Goal: Transaction & Acquisition: Obtain resource

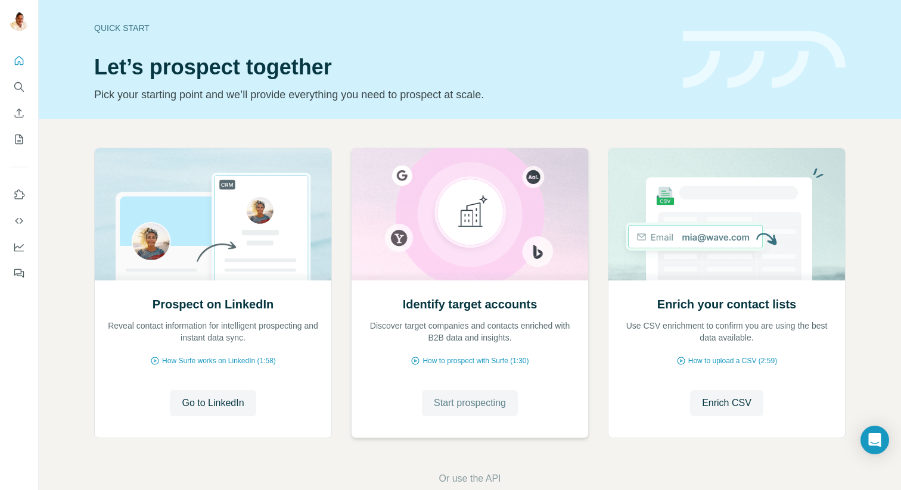
click at [467, 399] on span "Start prospecting" at bounding box center [470, 403] width 72 height 14
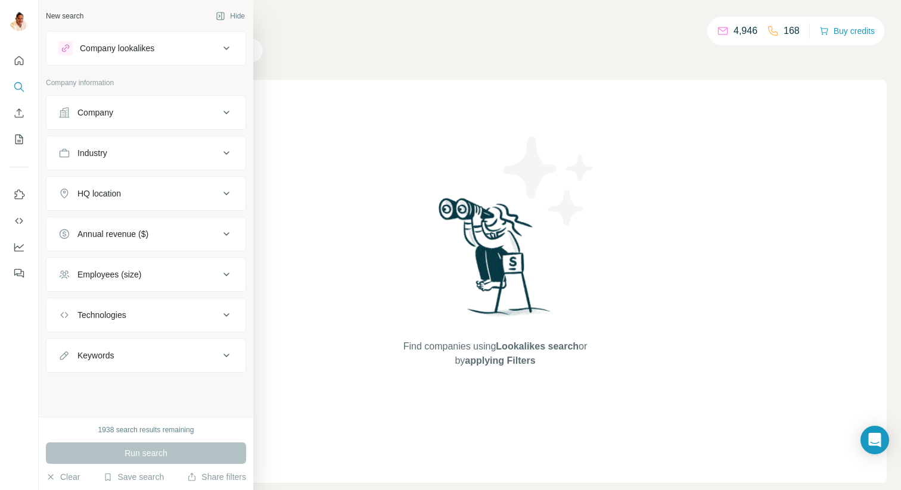
click at [96, 118] on div "Company" at bounding box center [95, 113] width 36 height 12
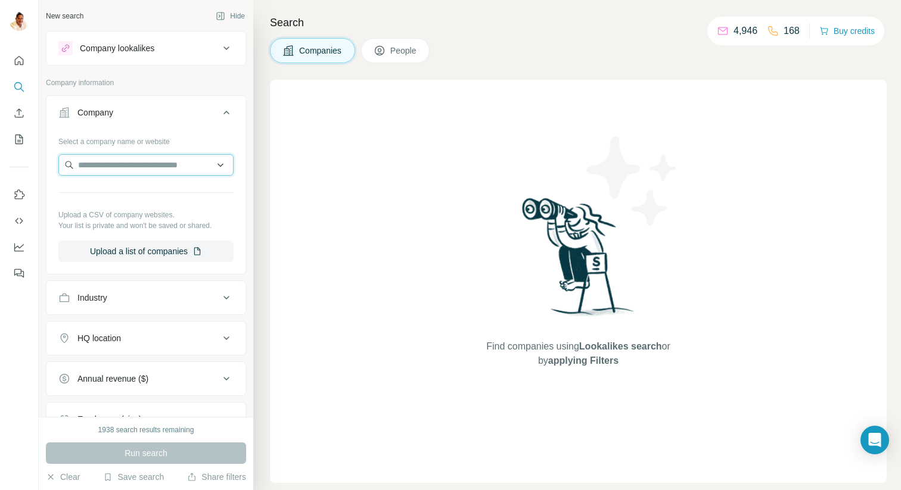
click at [102, 167] on input "text" at bounding box center [145, 164] width 175 height 21
paste input "**********"
type input "**********"
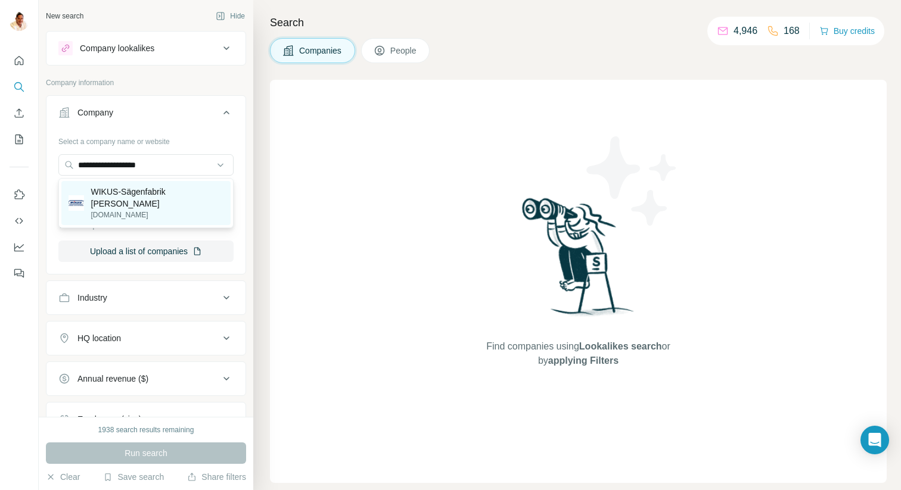
click at [158, 202] on p "WIKUS-Sägenfabrik [PERSON_NAME]" at bounding box center [157, 198] width 133 height 24
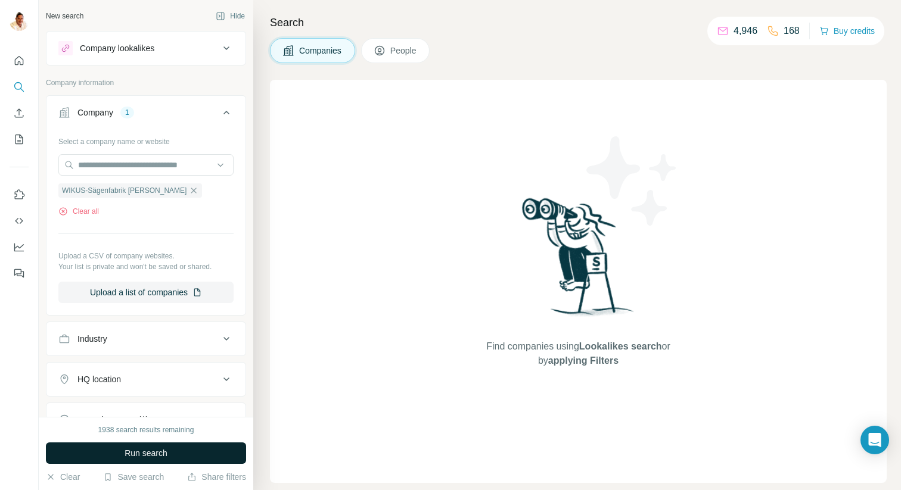
click at [142, 453] on span "Run search" at bounding box center [146, 454] width 43 height 12
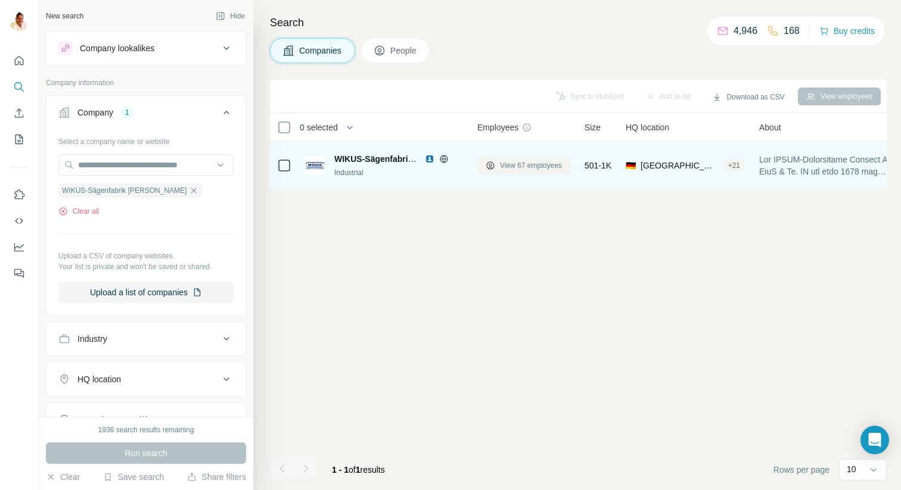
click at [515, 159] on button "View 67 employees" at bounding box center [523, 166] width 93 height 18
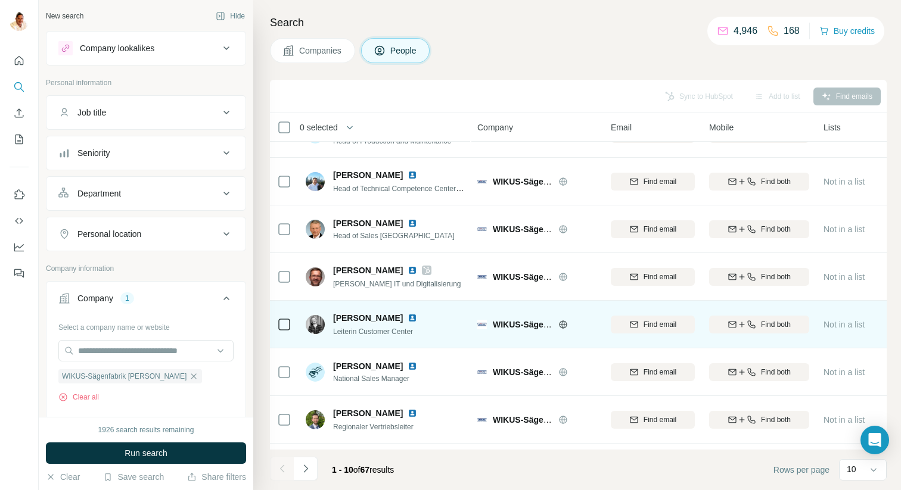
scroll to position [169, 0]
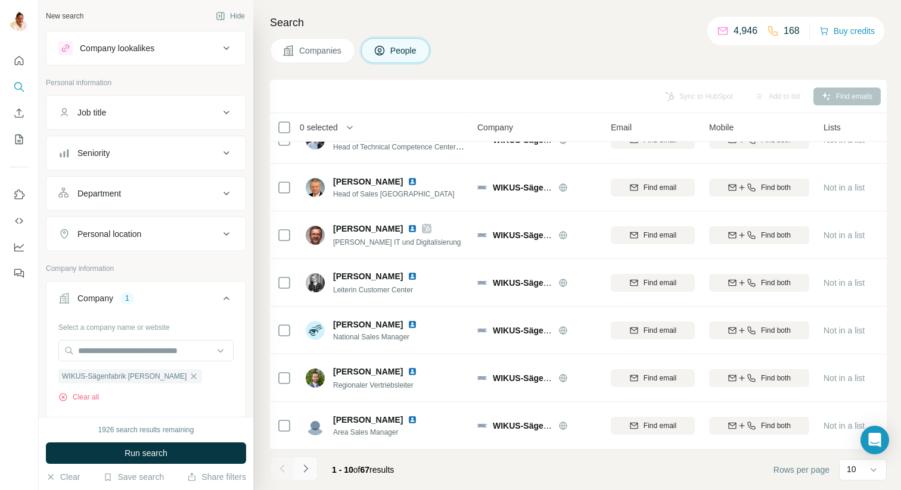
click at [310, 467] on icon "Navigate to next page" at bounding box center [306, 469] width 12 height 12
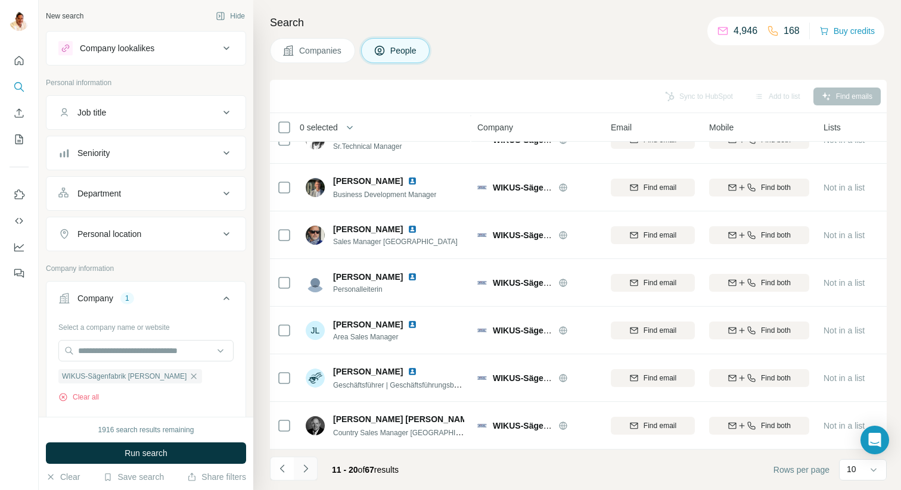
click at [309, 467] on icon "Navigate to next page" at bounding box center [306, 469] width 12 height 12
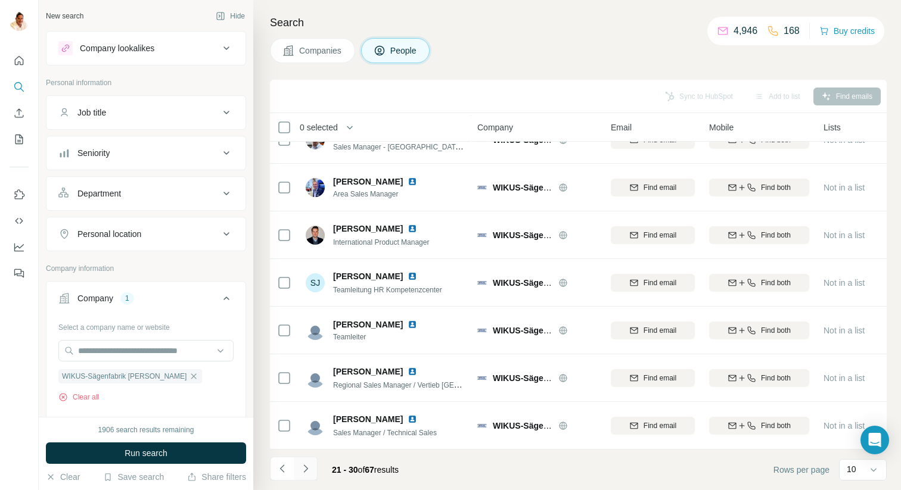
click at [309, 467] on icon "Navigate to next page" at bounding box center [306, 469] width 12 height 12
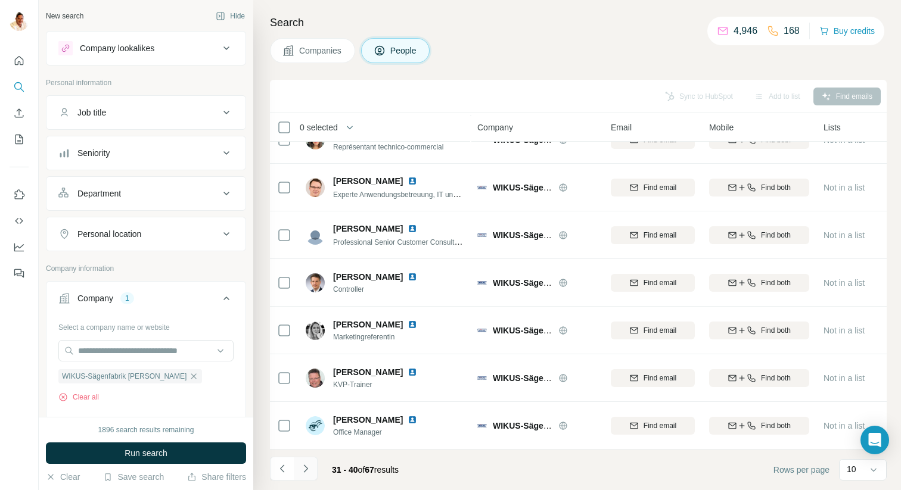
click at [308, 471] on icon "Navigate to next page" at bounding box center [306, 469] width 12 height 12
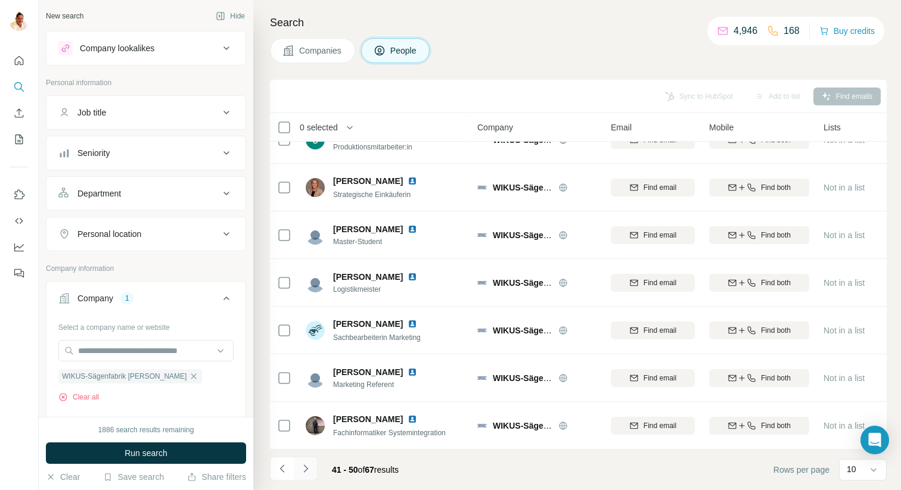
click at [306, 467] on icon "Navigate to next page" at bounding box center [305, 469] width 4 height 8
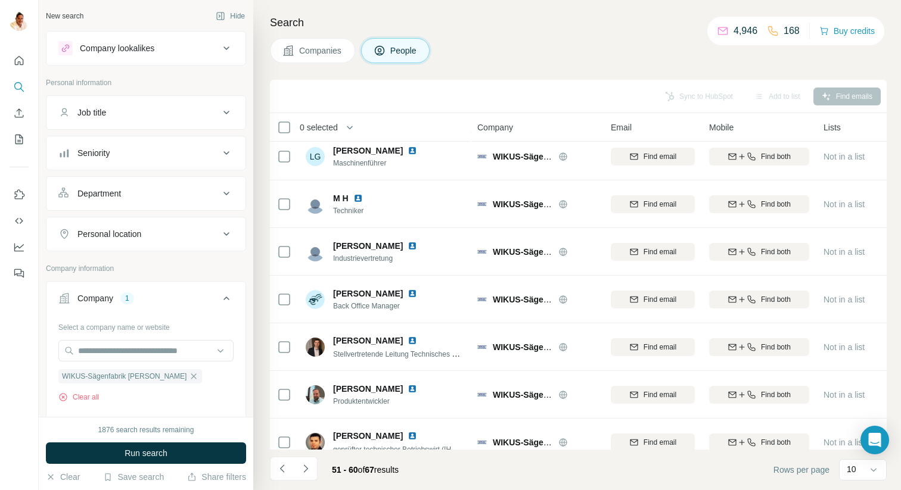
scroll to position [0, 0]
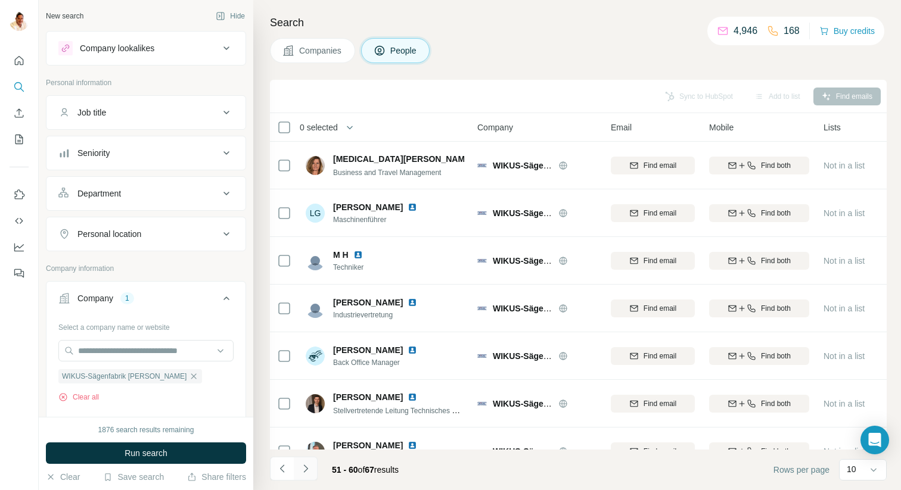
click at [306, 467] on icon "Navigate to next page" at bounding box center [306, 469] width 12 height 12
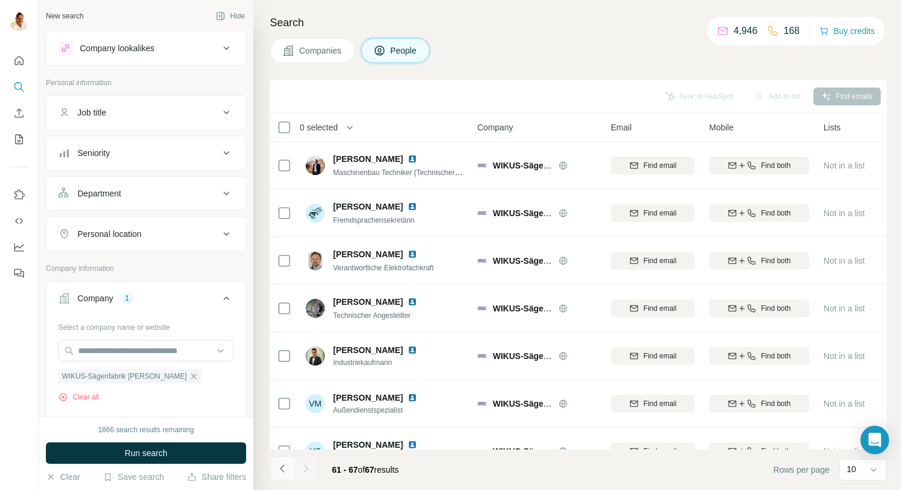
click at [286, 469] on icon "Navigate to previous page" at bounding box center [283, 469] width 12 height 12
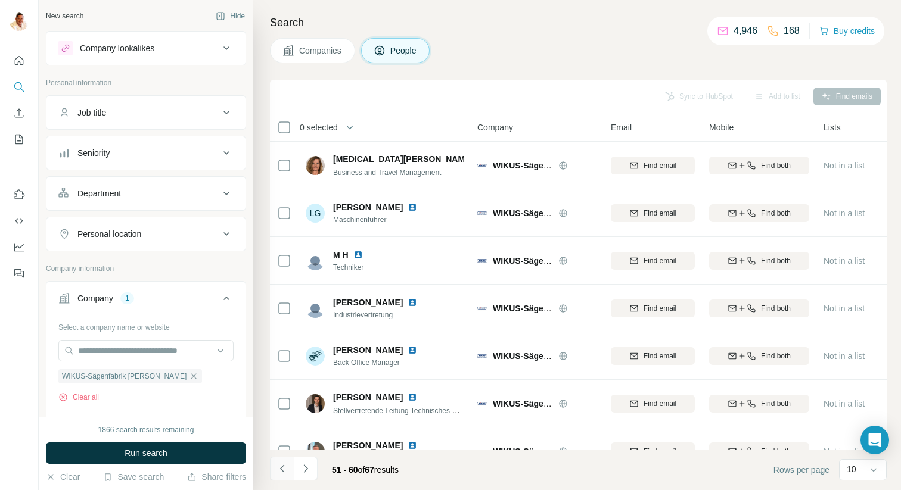
click at [286, 469] on icon "Navigate to previous page" at bounding box center [283, 469] width 12 height 12
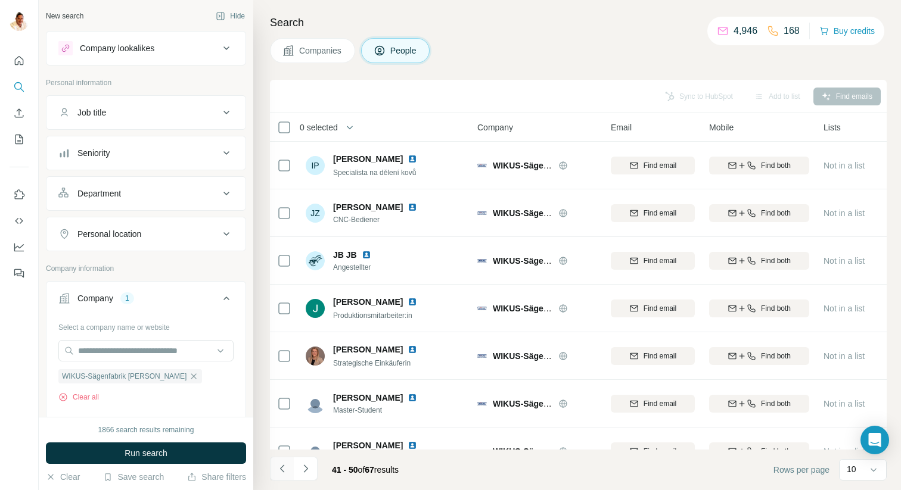
click at [286, 469] on icon "Navigate to previous page" at bounding box center [283, 469] width 12 height 12
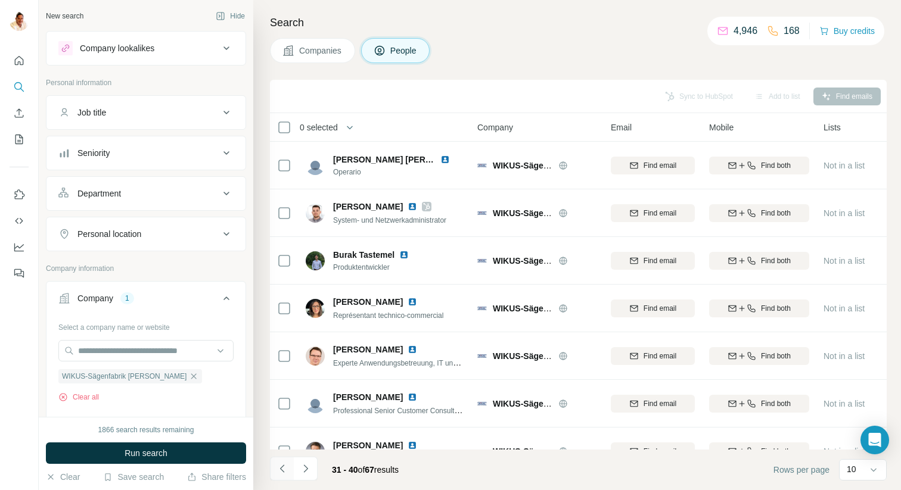
click at [286, 469] on icon "Navigate to previous page" at bounding box center [283, 469] width 12 height 12
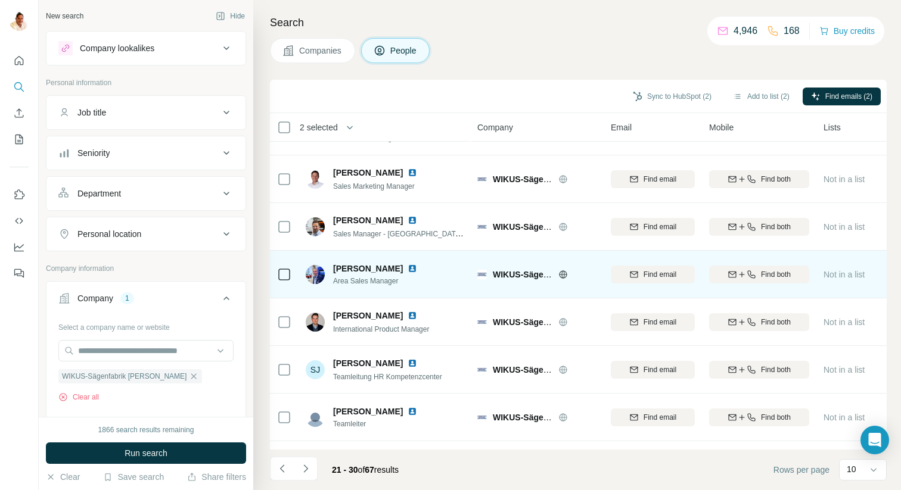
scroll to position [89, 0]
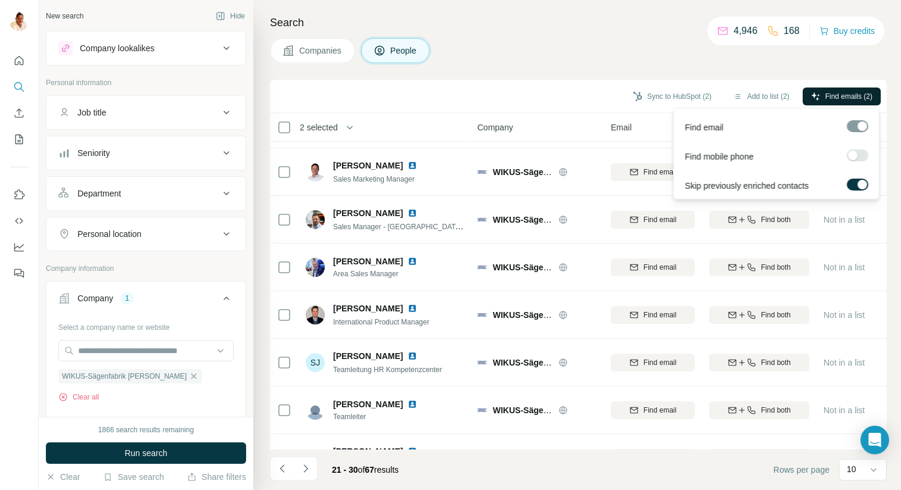
click at [837, 96] on span "Find emails (2)" at bounding box center [848, 96] width 47 height 11
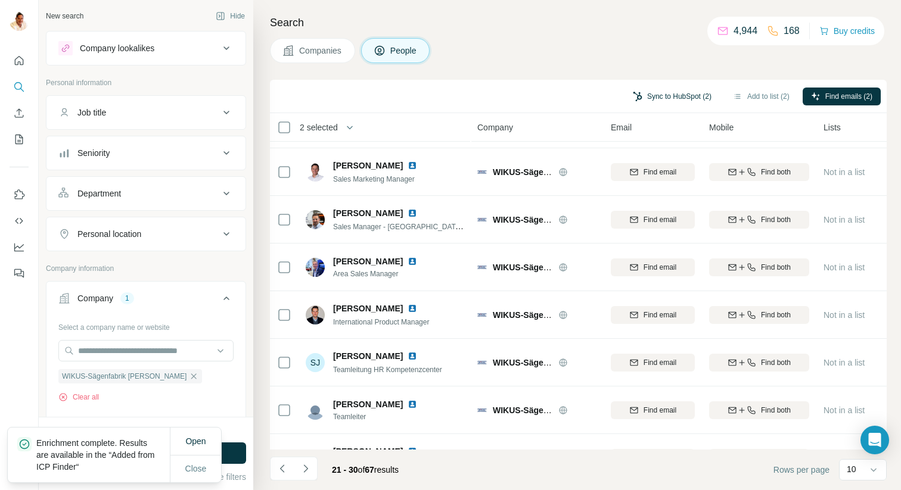
click at [653, 100] on button "Sync to HubSpot (2)" at bounding box center [672, 97] width 95 height 18
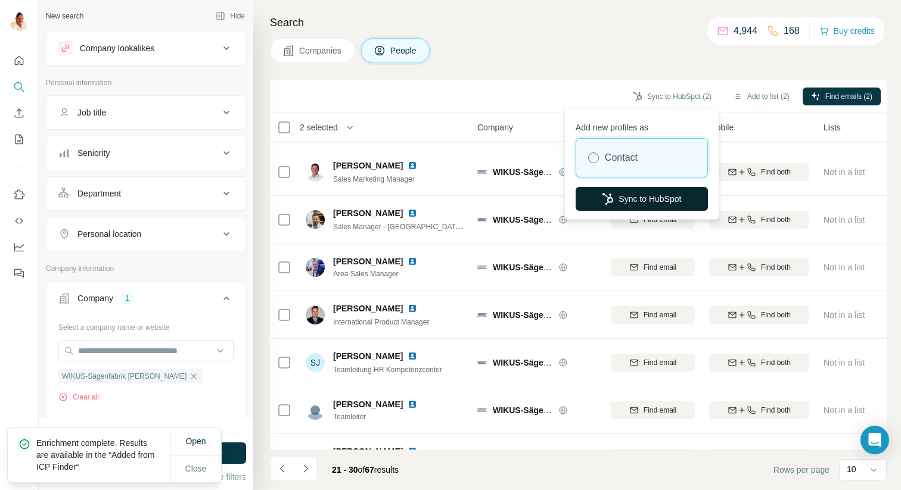
click at [628, 191] on button "Sync to HubSpot" at bounding box center [642, 199] width 132 height 24
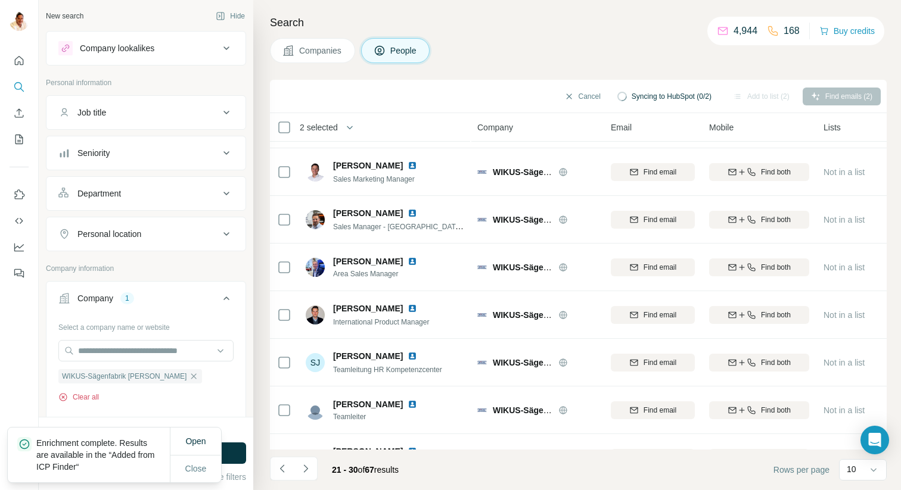
click at [73, 398] on button "Clear all" at bounding box center [78, 397] width 41 height 11
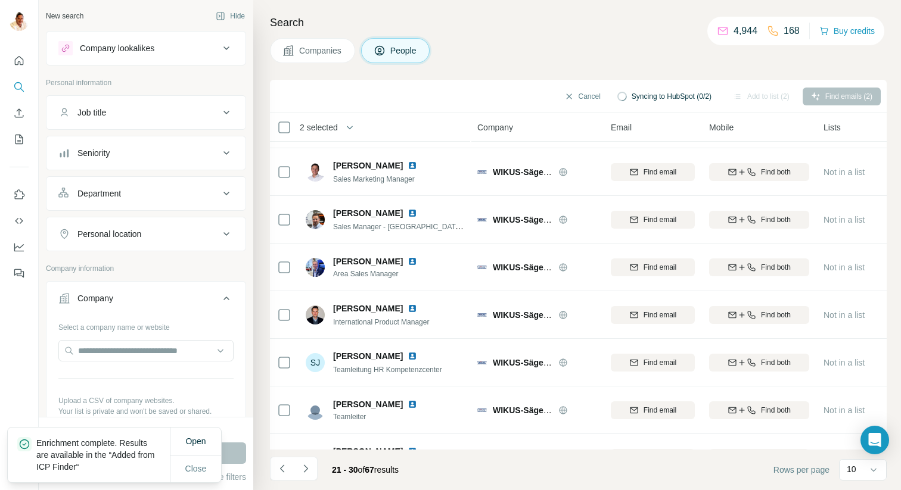
click at [101, 336] on div "Select a company name or website Upload a CSV of company websites. Your list is…" at bounding box center [145, 383] width 175 height 131
click at [98, 344] on input "text" at bounding box center [145, 350] width 175 height 21
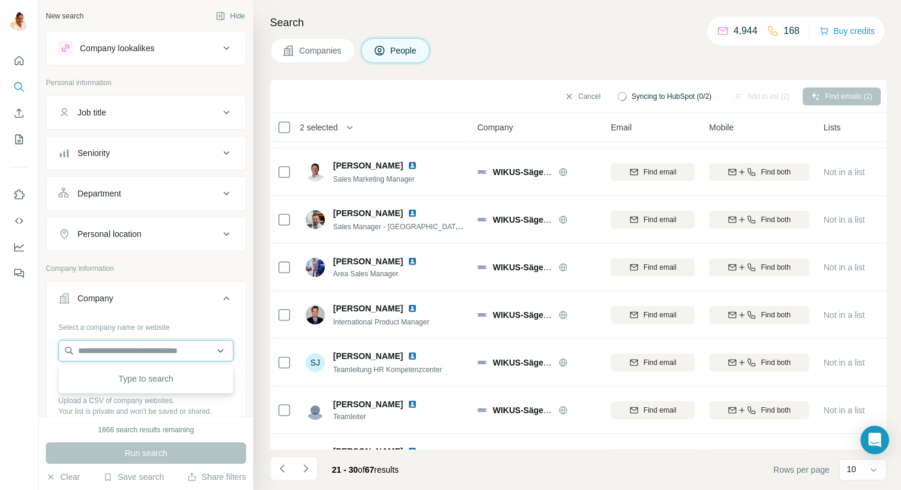
paste input "**********"
type input "**********"
click at [121, 378] on p "Ingersoll Werkzeuge" at bounding box center [130, 378] width 76 height 12
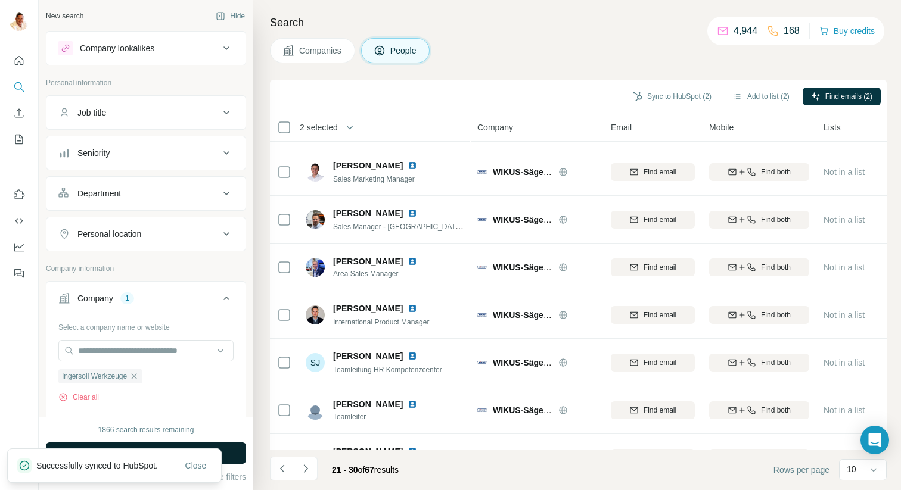
click at [232, 449] on button "Run search" at bounding box center [146, 453] width 200 height 21
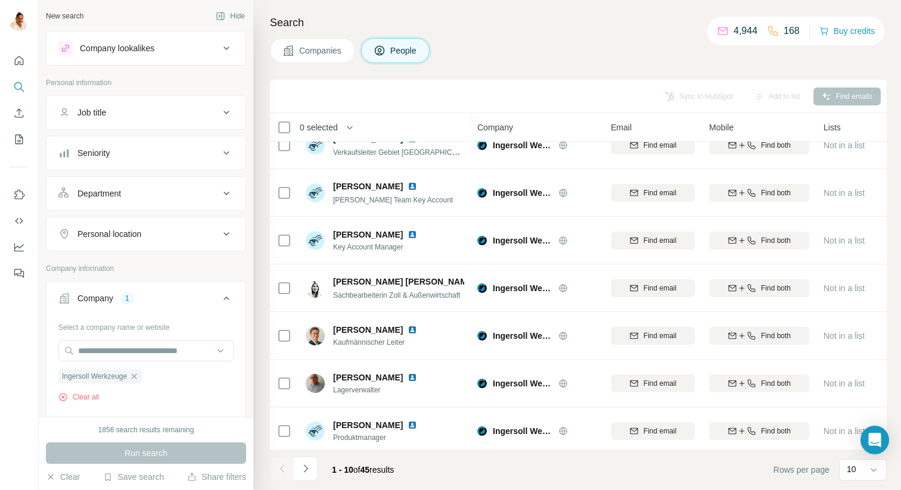
scroll to position [169, 0]
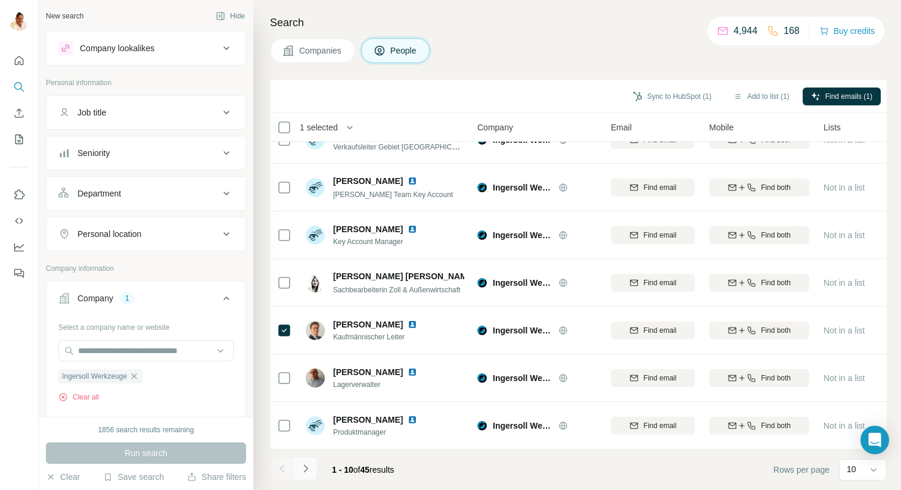
click at [306, 468] on icon "Navigate to next page" at bounding box center [306, 469] width 12 height 12
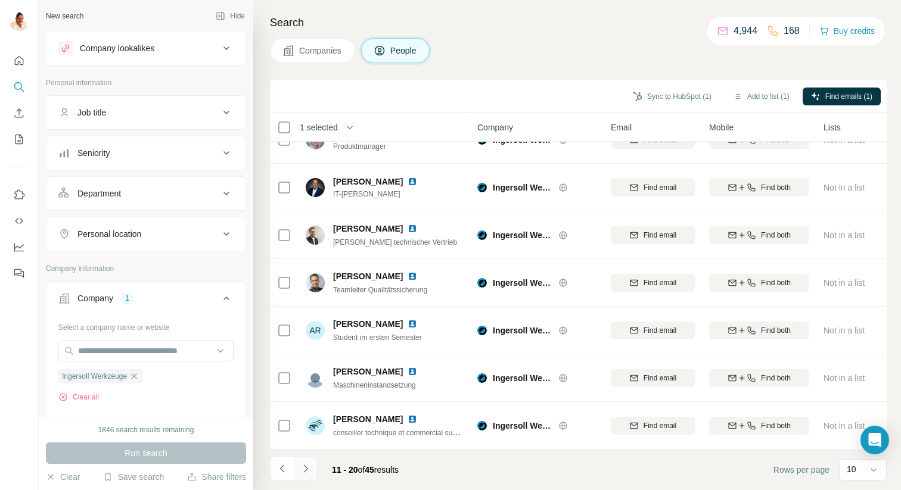
click at [307, 465] on icon "Navigate to next page" at bounding box center [306, 469] width 12 height 12
click at [305, 471] on icon "Navigate to next page" at bounding box center [306, 469] width 12 height 12
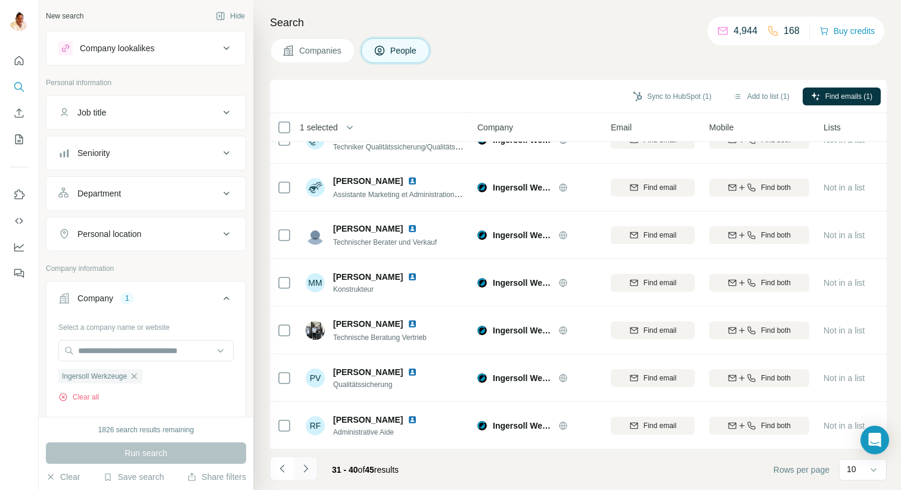
click at [307, 466] on icon "Navigate to next page" at bounding box center [306, 469] width 12 height 12
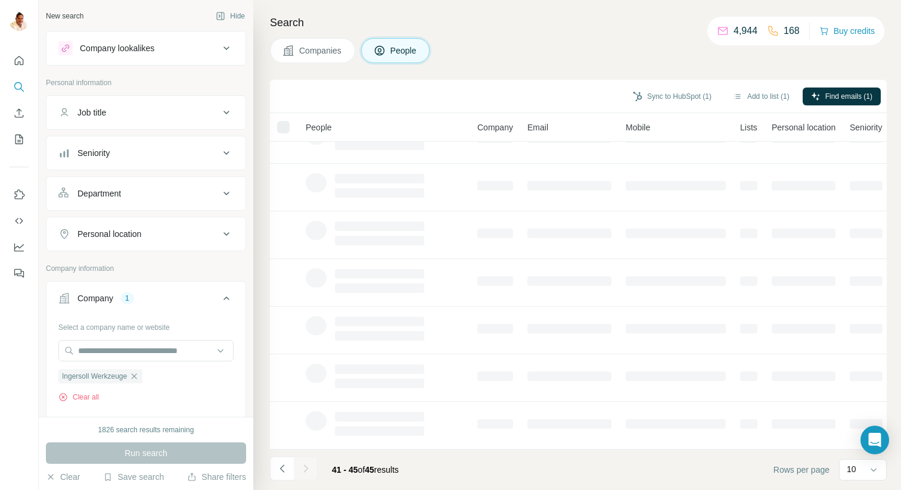
scroll to position [0, 0]
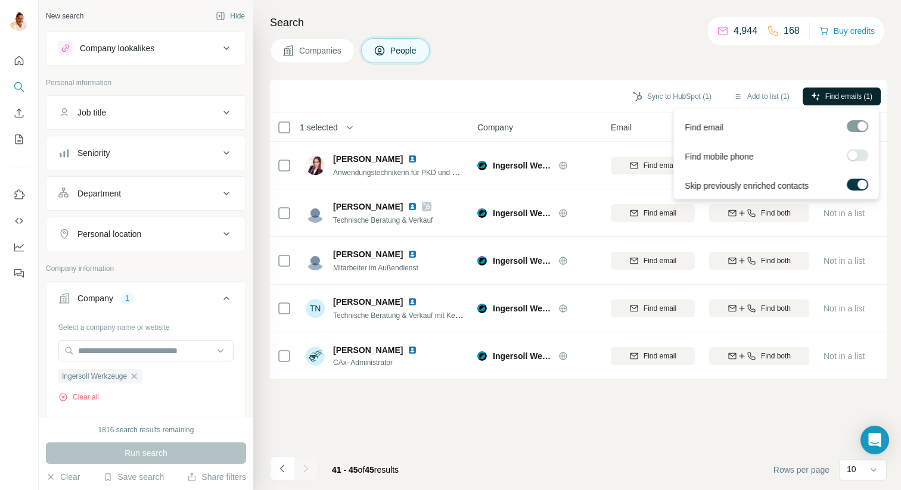
click at [845, 97] on span "Find emails (1)" at bounding box center [848, 96] width 47 height 11
click at [841, 97] on span "Find emails (1)" at bounding box center [848, 96] width 47 height 11
click at [828, 97] on span "Find emails (1)" at bounding box center [848, 96] width 47 height 11
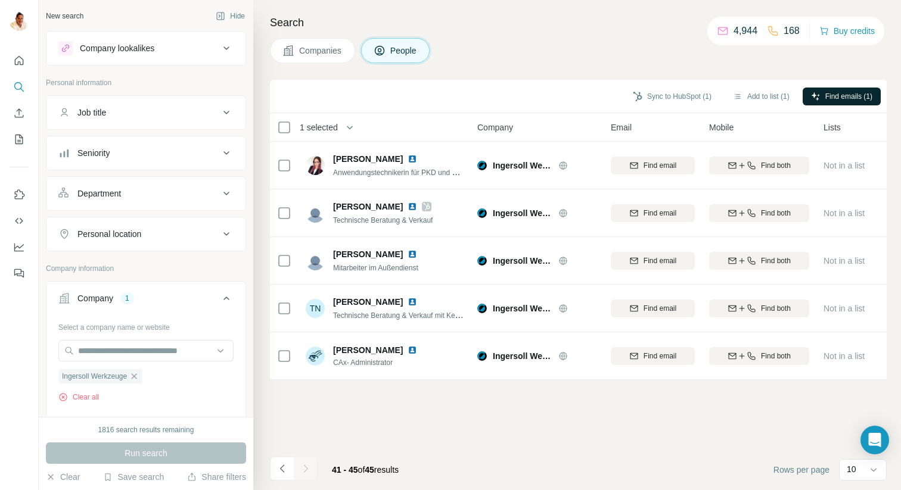
click at [752, 56] on div "Companies People" at bounding box center [578, 50] width 617 height 25
click at [284, 471] on icon "Navigate to previous page" at bounding box center [283, 469] width 12 height 12
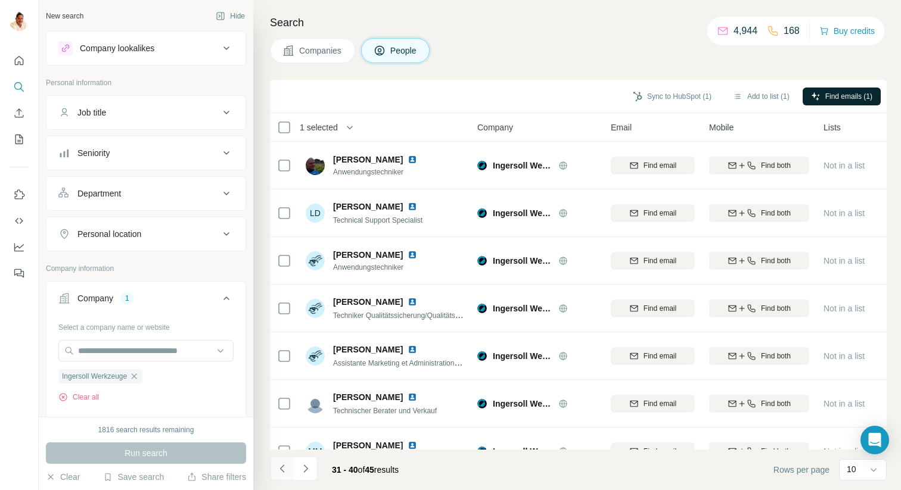
click at [284, 471] on icon "Navigate to previous page" at bounding box center [283, 469] width 12 height 12
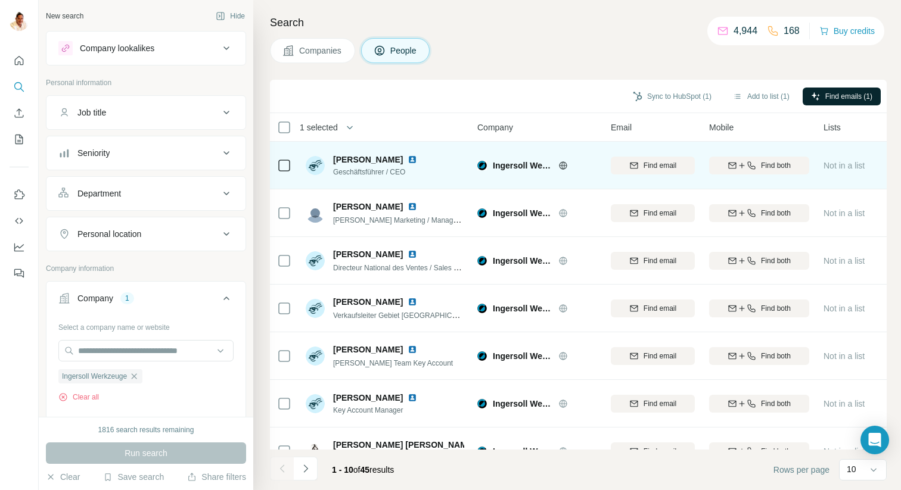
click at [282, 174] on div at bounding box center [284, 165] width 14 height 33
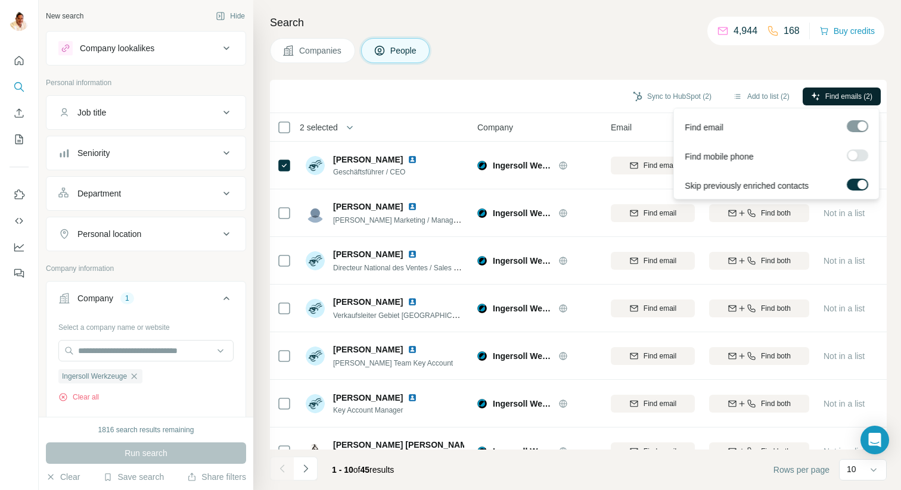
click at [858, 125] on div at bounding box center [857, 126] width 21 height 12
click at [853, 151] on div at bounding box center [853, 156] width 10 height 10
click at [858, 154] on div at bounding box center [863, 156] width 10 height 10
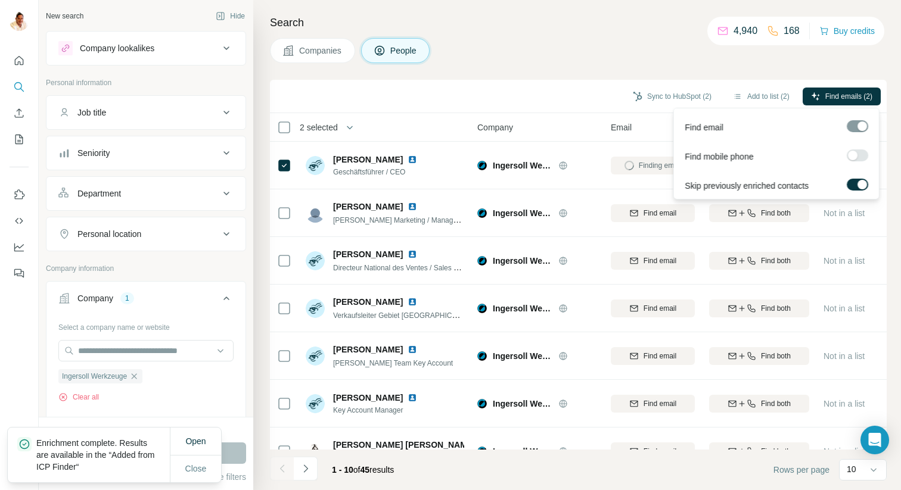
click at [834, 93] on span "Find emails (2)" at bounding box center [848, 96] width 47 height 11
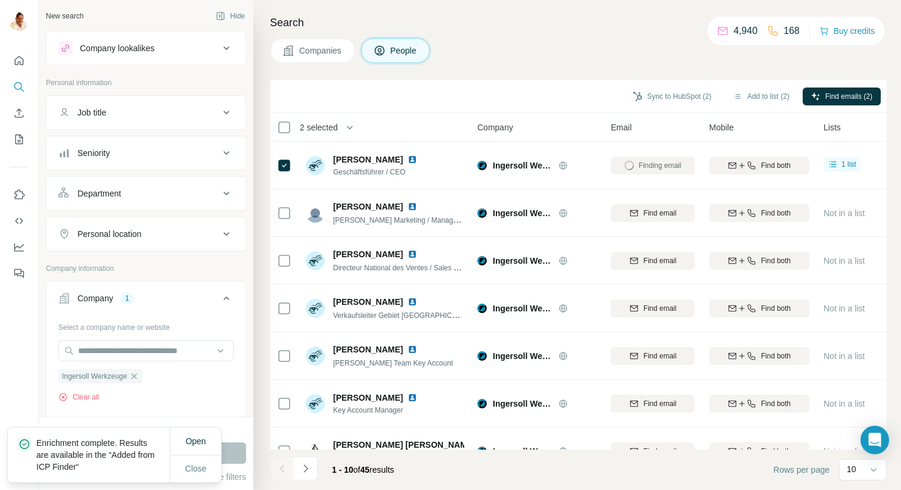
click at [794, 54] on div "Companies People" at bounding box center [578, 50] width 617 height 25
click at [656, 96] on button "Sync to HubSpot (2)" at bounding box center [672, 97] width 95 height 18
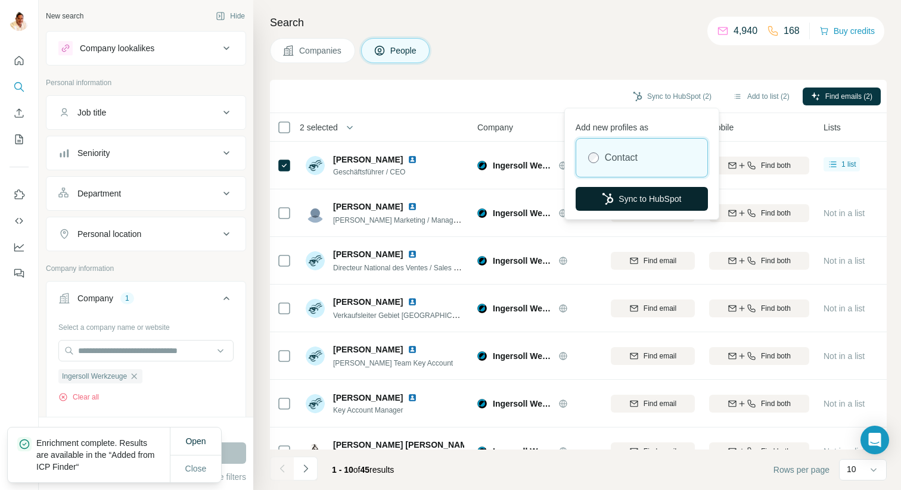
click at [629, 203] on button "Sync to HubSpot" at bounding box center [642, 199] width 132 height 24
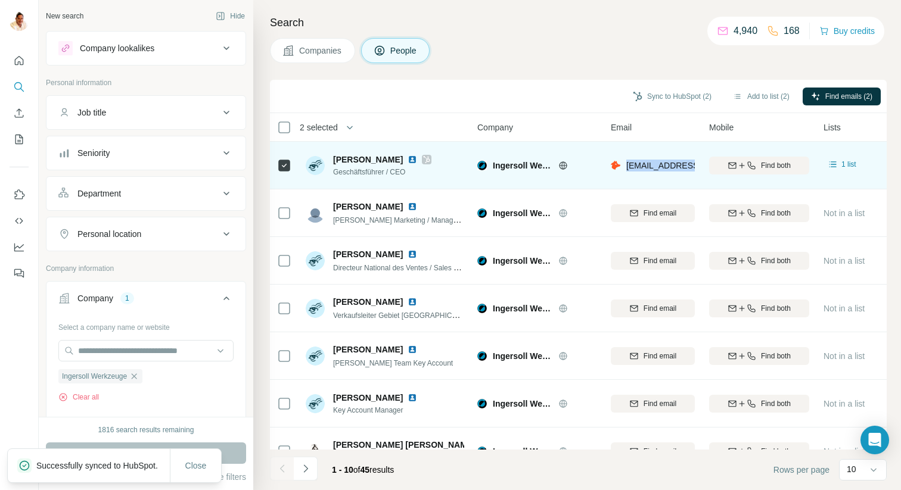
drag, startPoint x: 626, startPoint y: 164, endPoint x: 702, endPoint y: 166, distance: 75.7
click at [0, 0] on tr "[PERSON_NAME] Geschäftsführer / CEO [PERSON_NAME] Werkzeuge [EMAIL_ADDRESS][DOM…" at bounding box center [0, 0] width 0 height 0
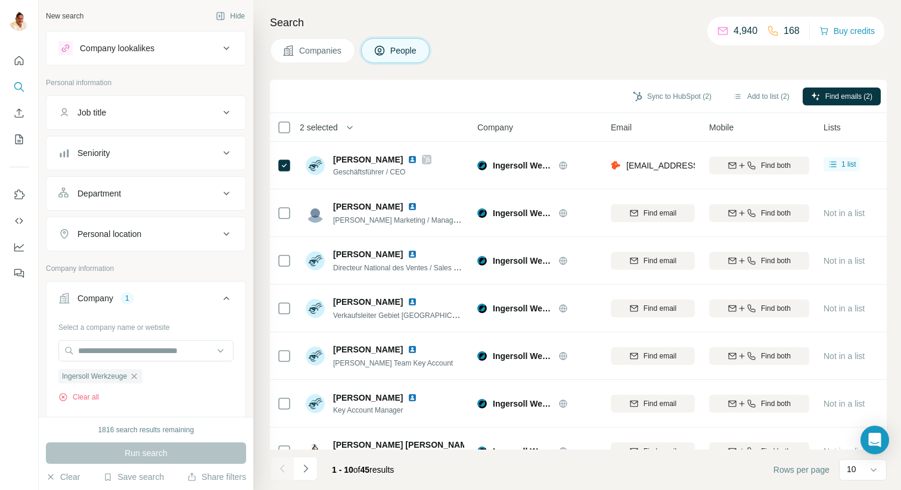
click at [582, 133] on div "Company" at bounding box center [536, 127] width 119 height 14
click at [661, 95] on button "Sync to HubSpot (2)" at bounding box center [672, 97] width 95 height 18
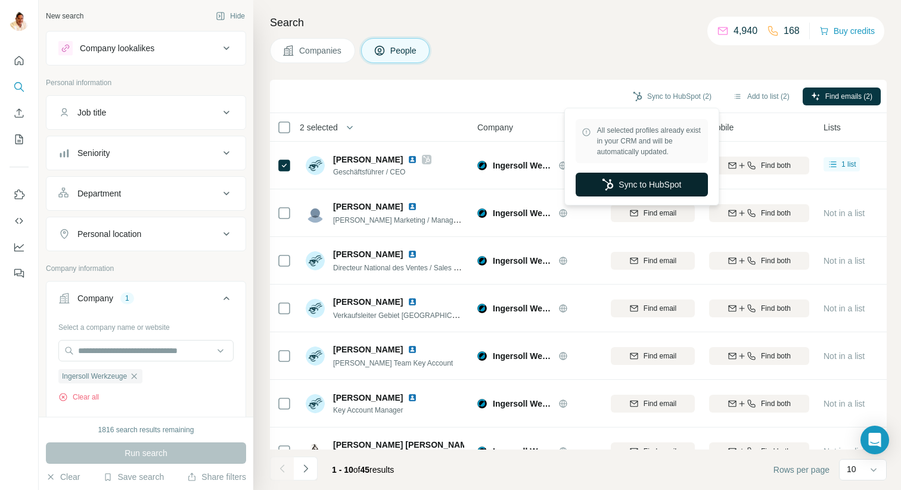
click at [631, 184] on button "Sync to HubSpot" at bounding box center [642, 185] width 132 height 24
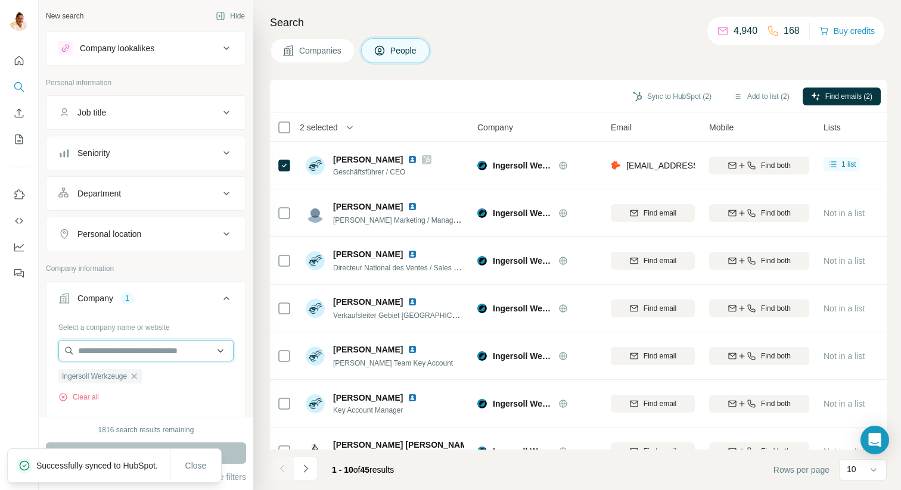
click at [110, 358] on input "text" at bounding box center [145, 350] width 175 height 21
click at [149, 420] on div "1816 search results remaining Run search Clear Save search Share filters" at bounding box center [146, 453] width 215 height 73
click at [138, 375] on icon "button" at bounding box center [134, 377] width 10 height 10
click at [133, 355] on input "text" at bounding box center [145, 350] width 175 height 21
paste input "**********"
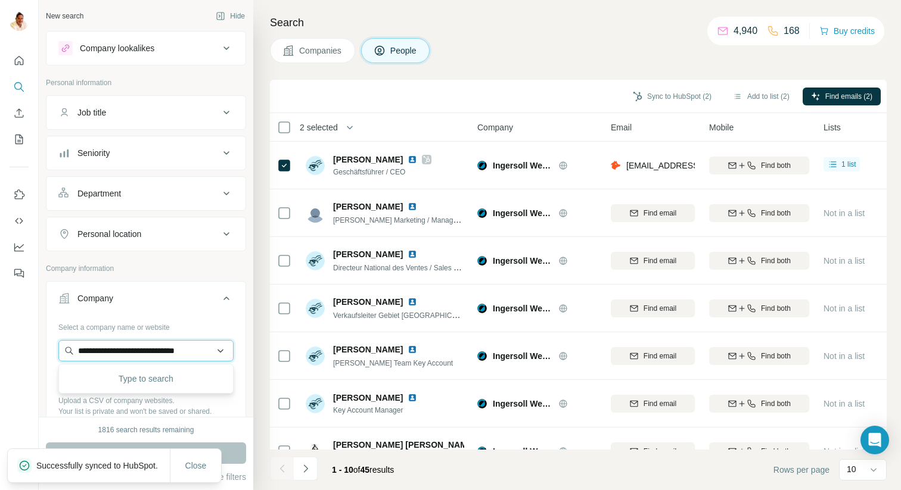
scroll to position [0, 1]
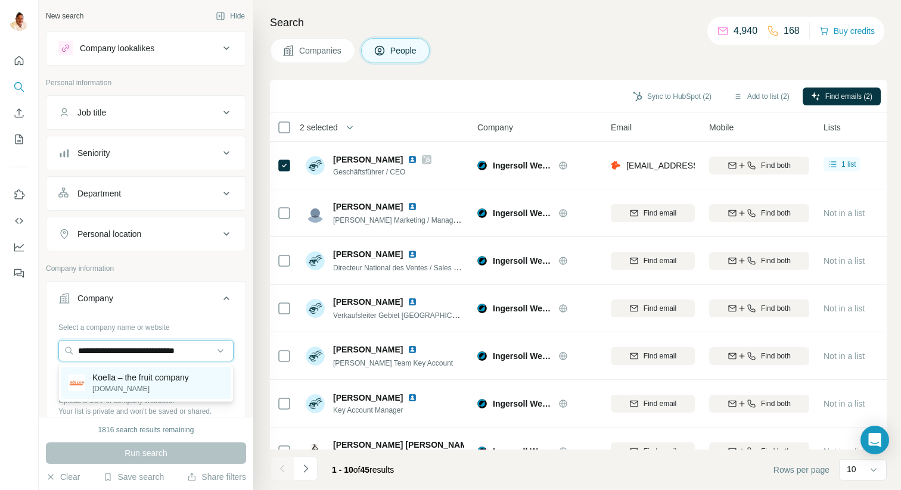
type input "**********"
click at [120, 393] on p "[DOMAIN_NAME]" at bounding box center [140, 389] width 97 height 11
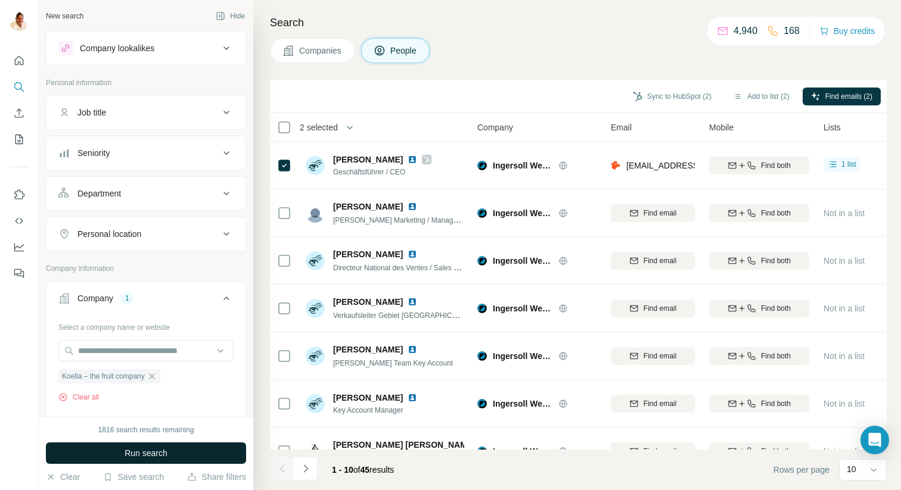
click at [153, 454] on span "Run search" at bounding box center [146, 454] width 43 height 12
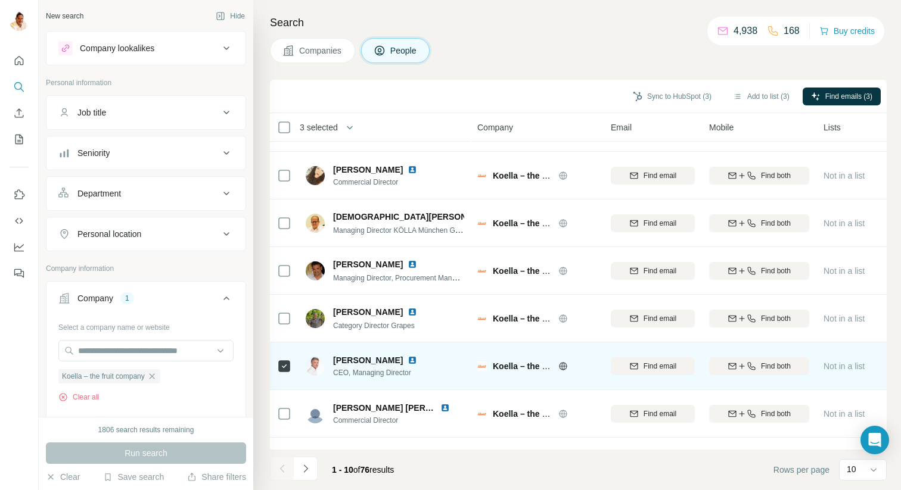
scroll to position [169, 0]
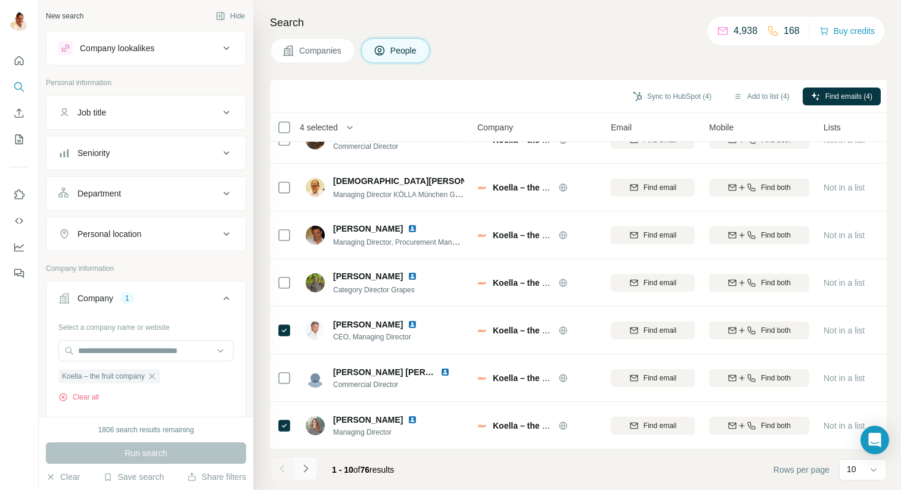
click at [307, 466] on icon "Navigate to next page" at bounding box center [306, 469] width 12 height 12
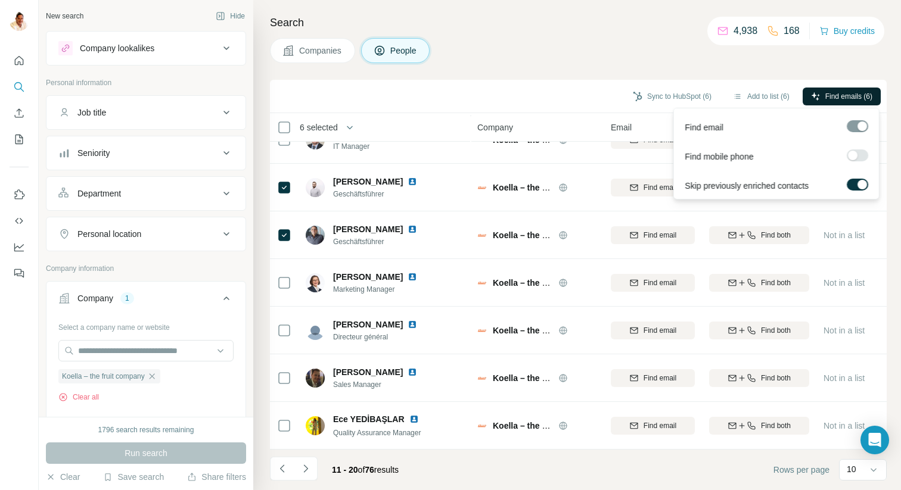
click at [820, 96] on button "Find emails (6)" at bounding box center [842, 97] width 78 height 18
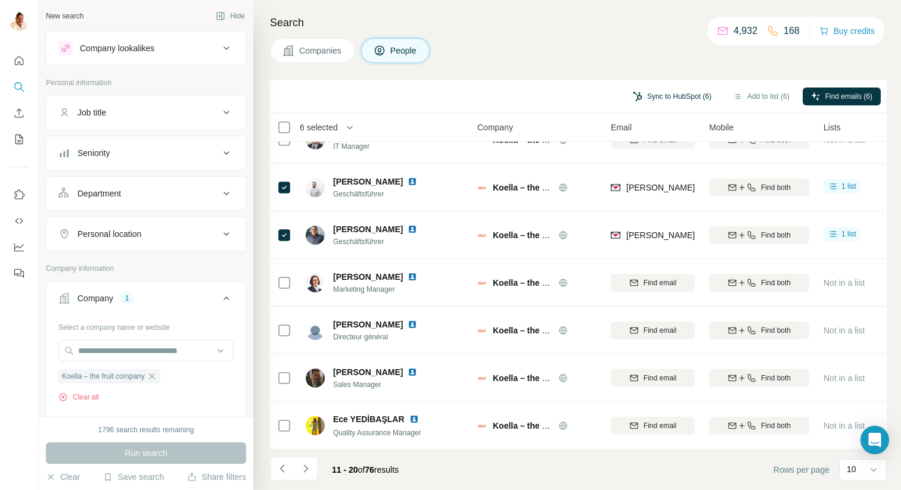
click at [669, 98] on button "Sync to HubSpot (6)" at bounding box center [672, 97] width 95 height 18
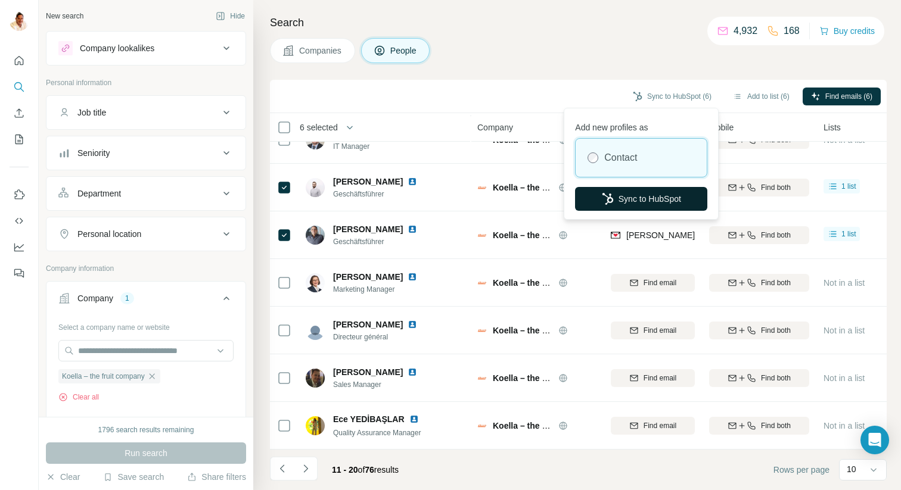
click at [638, 198] on button "Sync to HubSpot" at bounding box center [641, 199] width 132 height 24
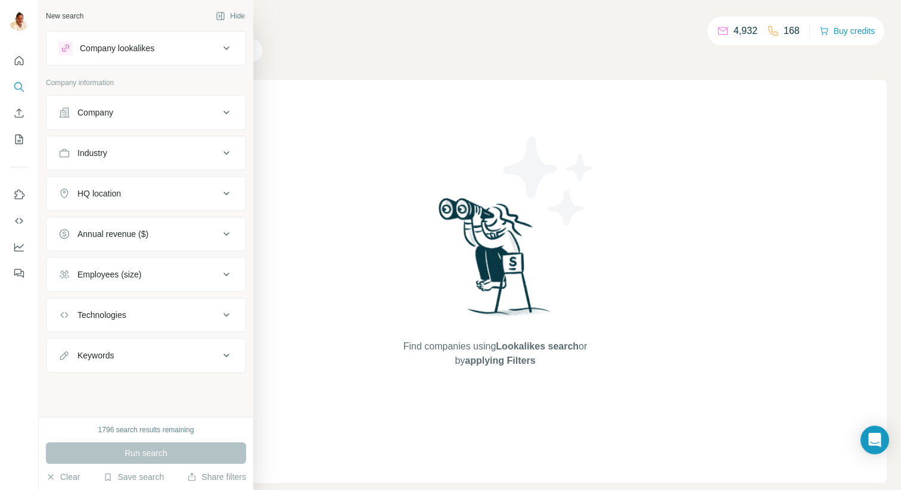
click at [101, 107] on div "Company" at bounding box center [95, 113] width 36 height 12
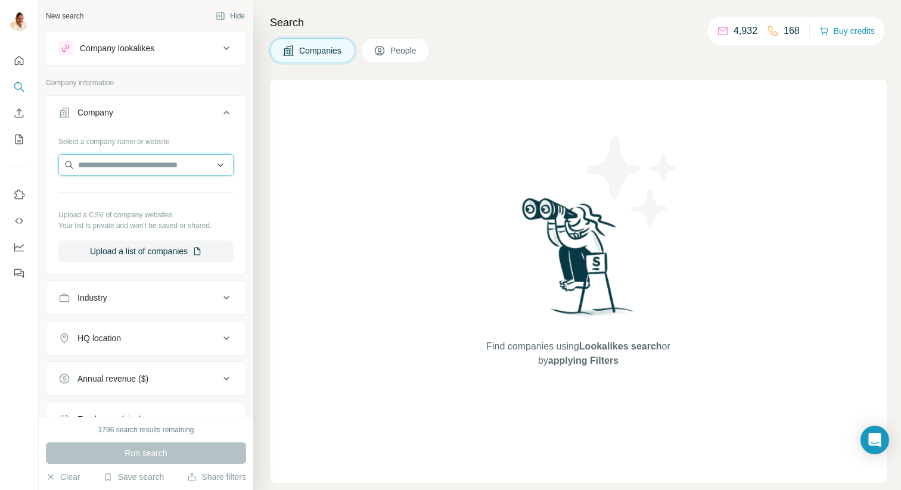
click at [130, 170] on input "text" at bounding box center [145, 164] width 175 height 21
paste input "**********"
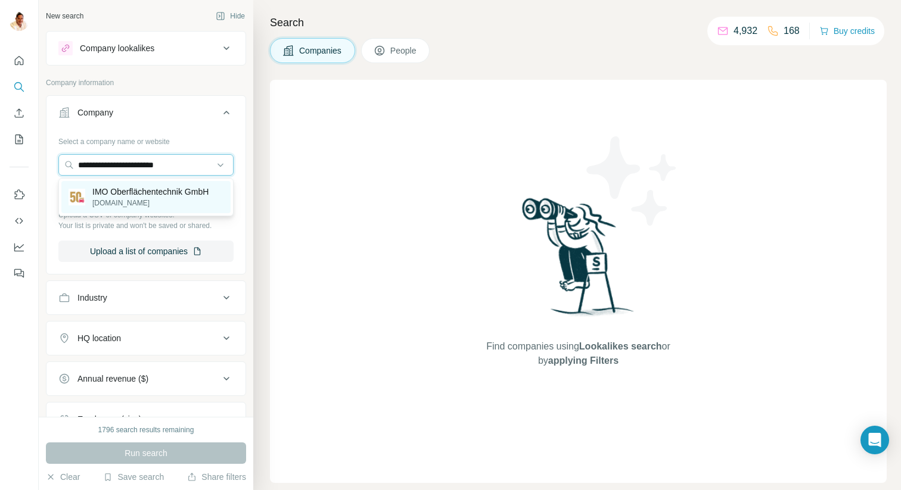
type input "**********"
click at [139, 191] on p "IMO Oberflächentechnik GmbH" at bounding box center [150, 192] width 116 height 12
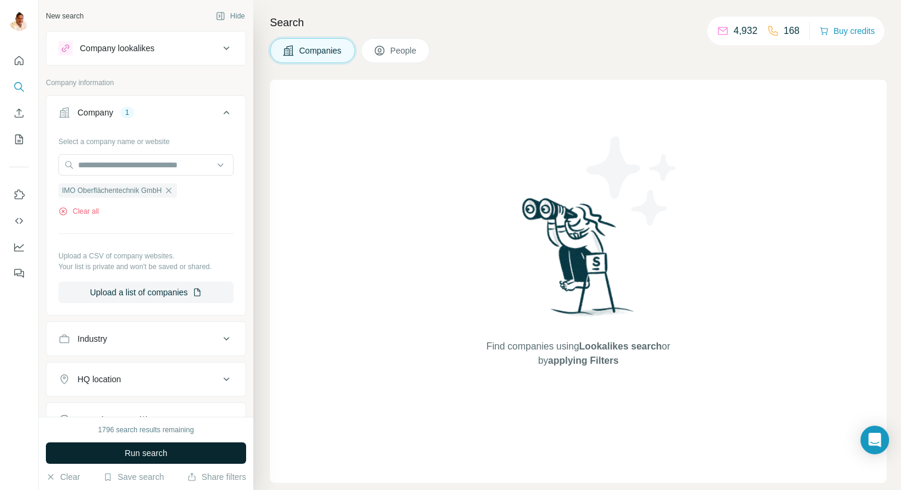
click at [139, 451] on span "Run search" at bounding box center [146, 454] width 43 height 12
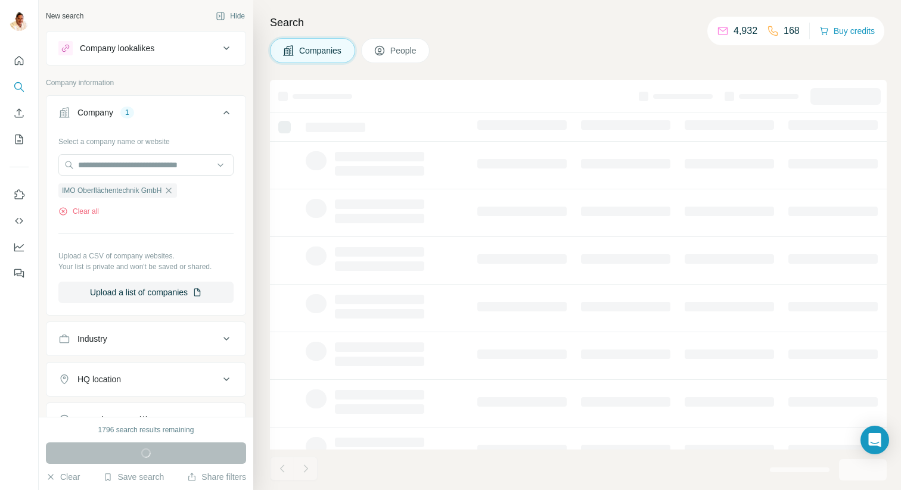
click at [412, 49] on span "People" at bounding box center [403, 51] width 27 height 12
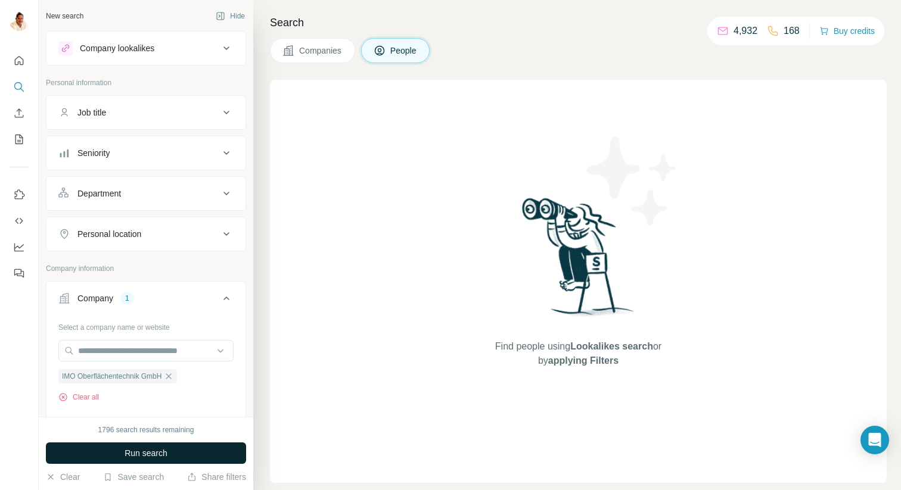
click at [152, 451] on span "Run search" at bounding box center [146, 454] width 43 height 12
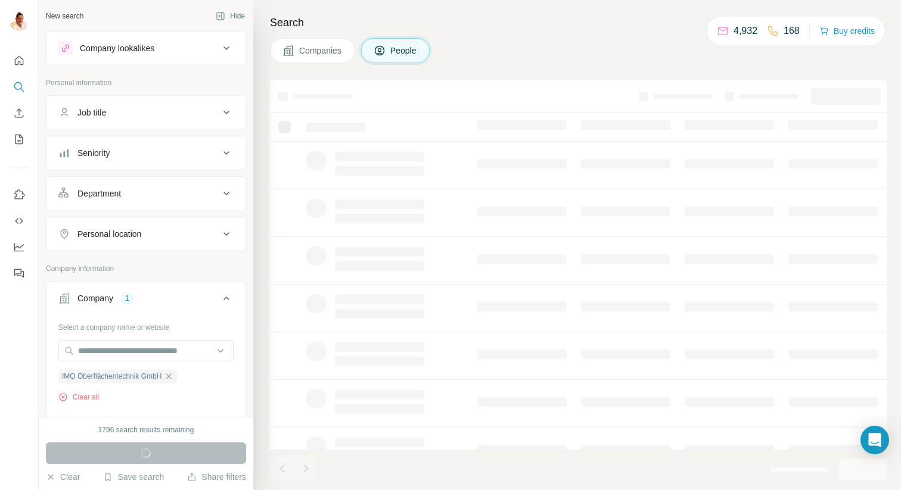
click at [321, 48] on span "Companies" at bounding box center [321, 51] width 44 height 12
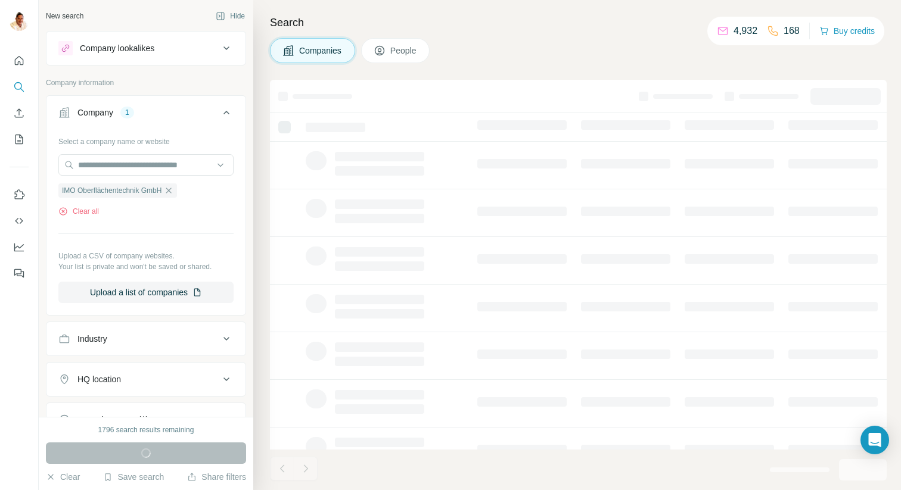
click at [145, 452] on div "Run search" at bounding box center [146, 453] width 200 height 21
click at [298, 49] on button "Companies" at bounding box center [312, 50] width 85 height 25
click at [114, 454] on div "Run search" at bounding box center [146, 453] width 200 height 21
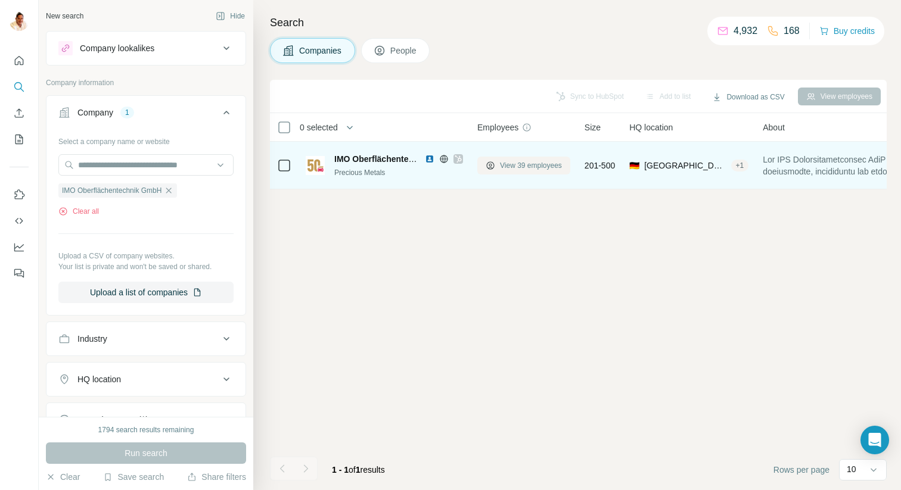
click at [511, 163] on span "View 39 employees" at bounding box center [531, 165] width 62 height 11
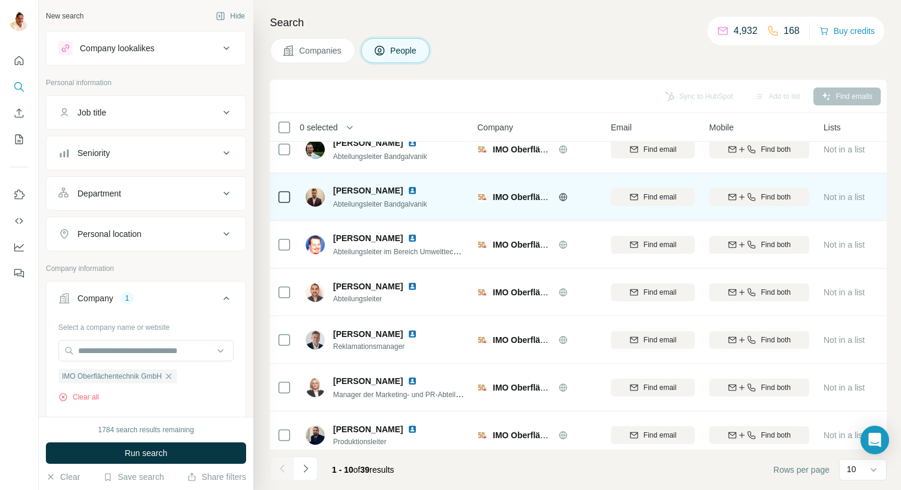
scroll to position [169, 0]
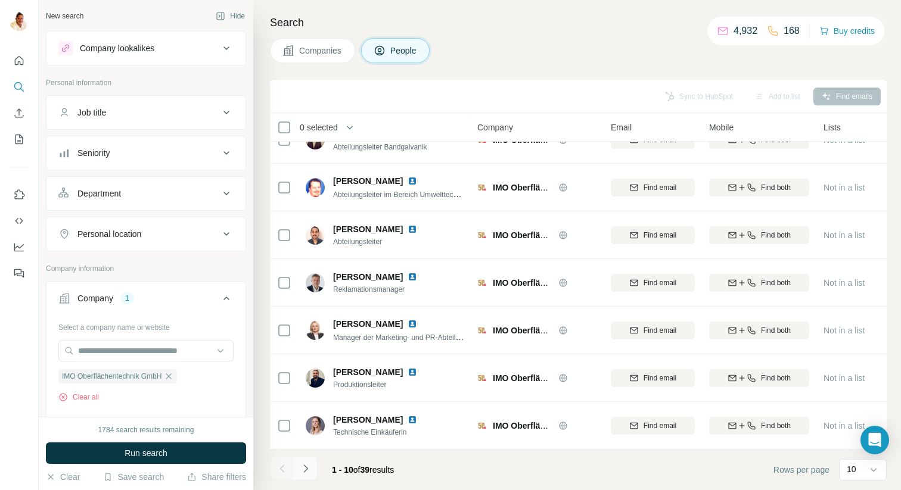
click at [309, 470] on icon "Navigate to next page" at bounding box center [306, 469] width 12 height 12
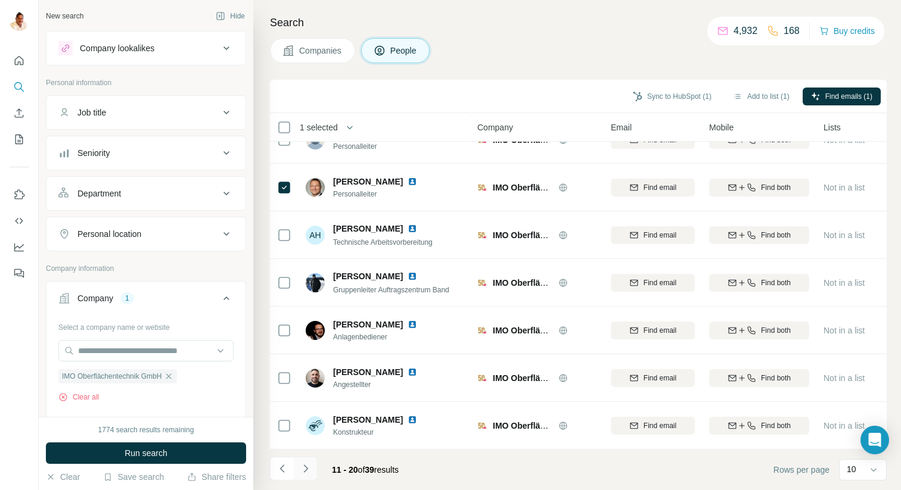
click at [305, 467] on icon "Navigate to next page" at bounding box center [305, 469] width 4 height 8
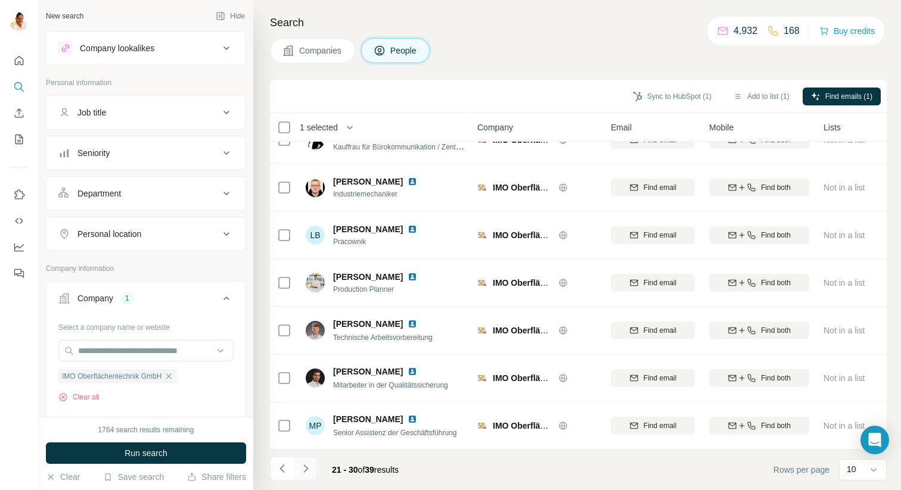
click at [307, 470] on icon "Navigate to next page" at bounding box center [305, 469] width 4 height 8
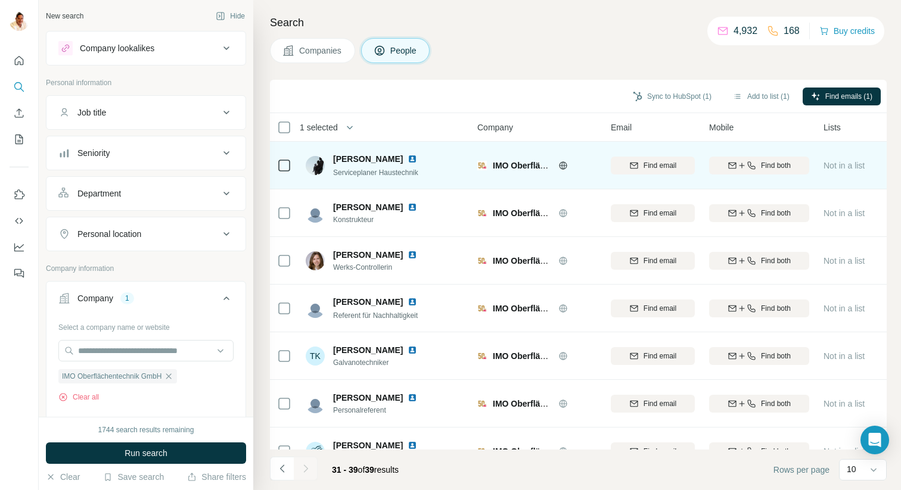
scroll to position [121, 0]
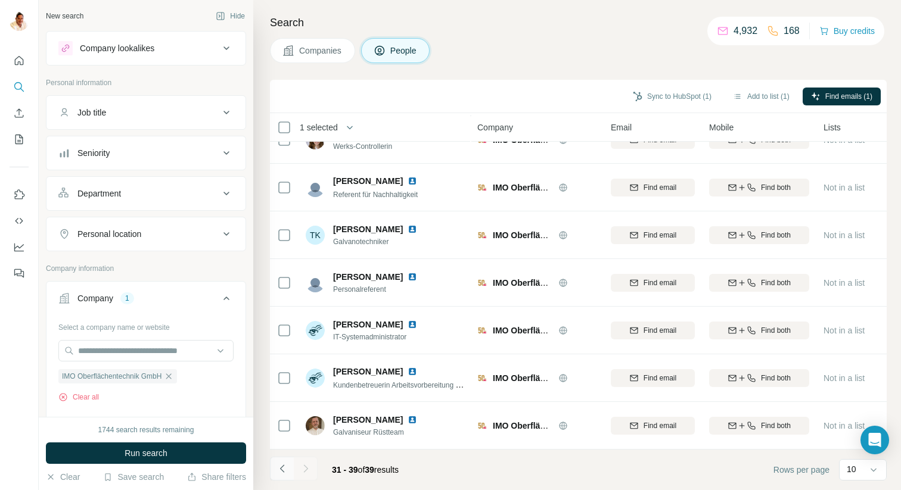
click at [285, 469] on icon "Navigate to previous page" at bounding box center [283, 469] width 12 height 12
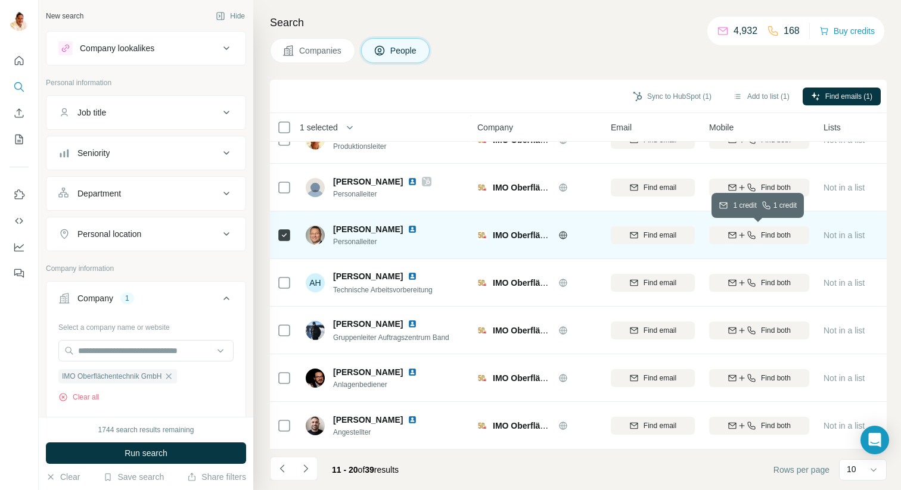
click at [740, 233] on icon "button" at bounding box center [742, 236] width 10 height 10
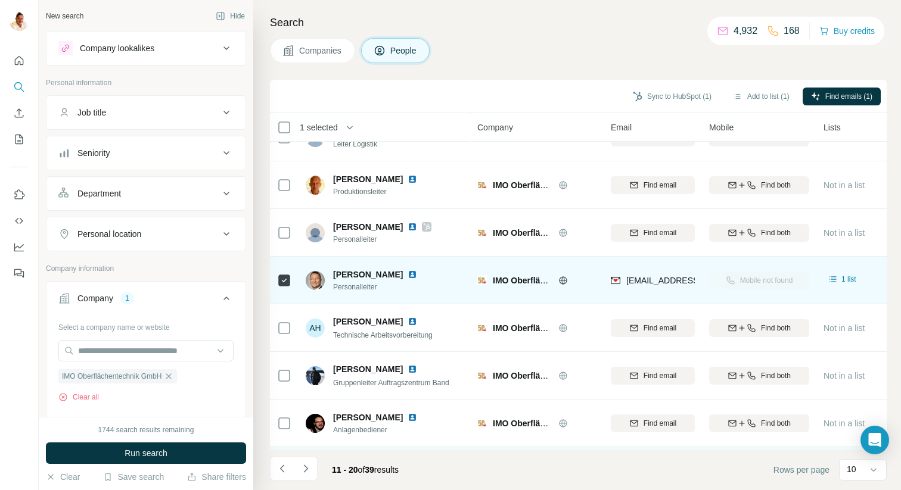
scroll to position [74, 0]
click at [658, 98] on button "Sync to HubSpot (1)" at bounding box center [672, 97] width 95 height 18
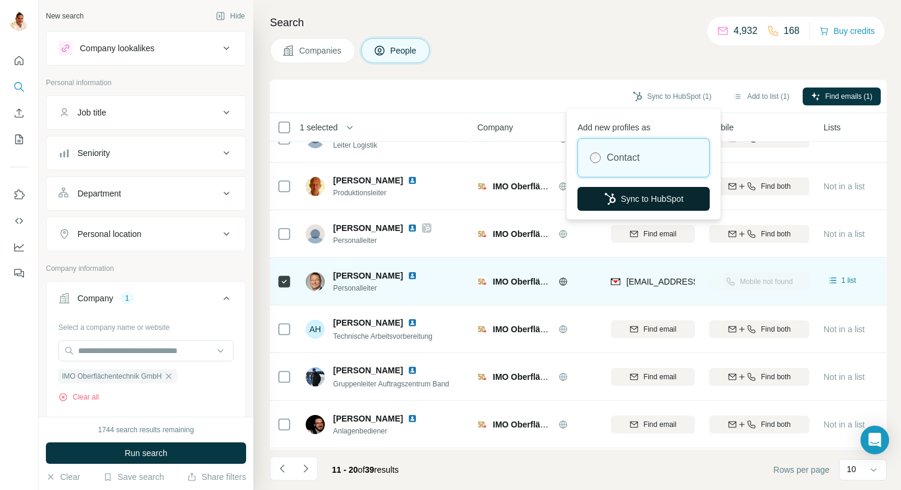
click at [635, 198] on button "Sync to HubSpot" at bounding box center [643, 199] width 132 height 24
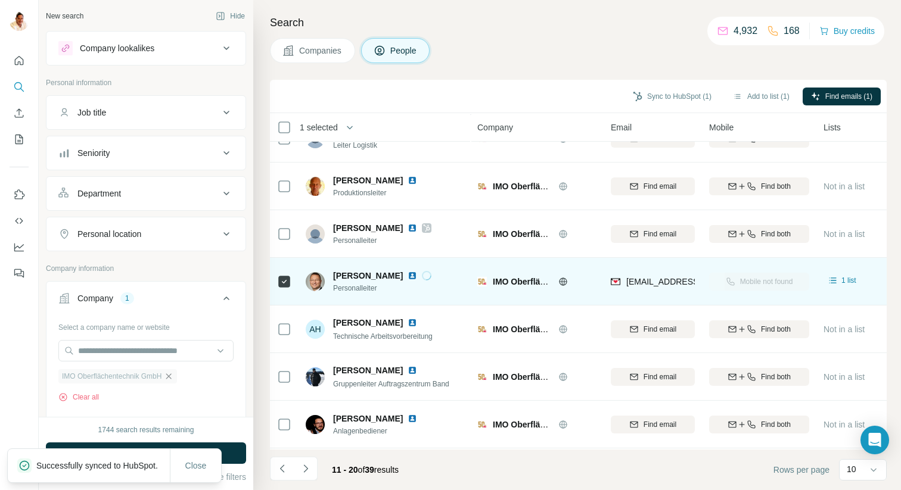
click at [172, 377] on icon "button" at bounding box center [169, 377] width 10 height 10
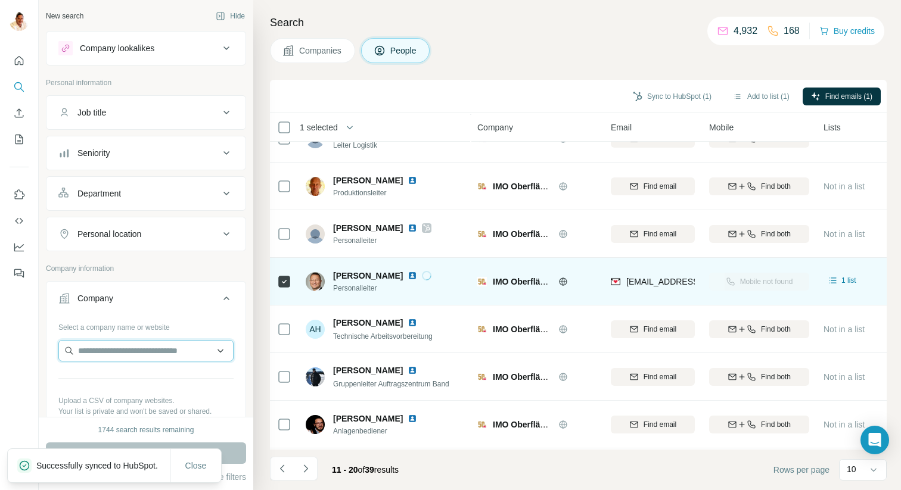
click at [170, 357] on input "text" at bounding box center [145, 350] width 175 height 21
paste input "**********"
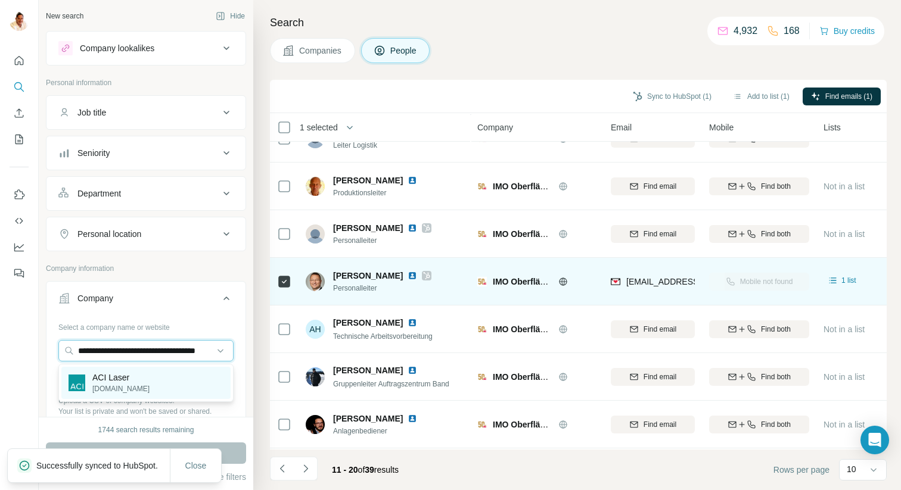
type input "**********"
click at [131, 379] on p "ACI Laser" at bounding box center [120, 378] width 57 height 12
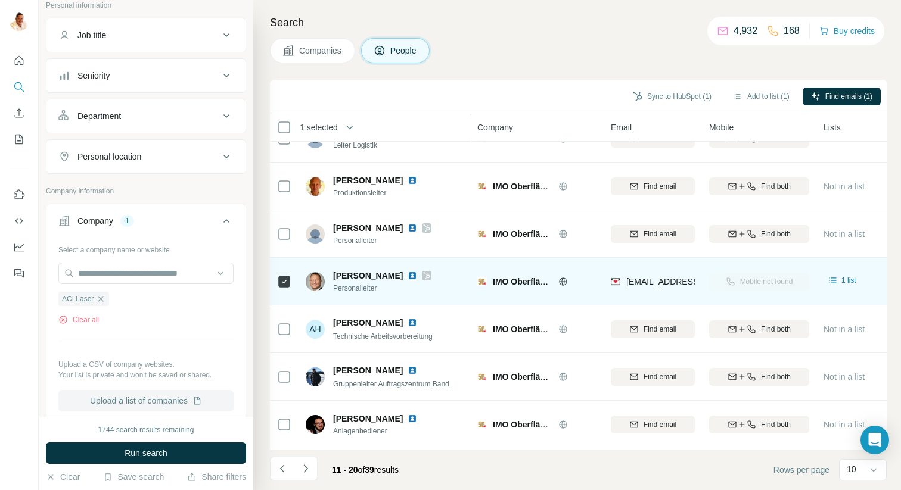
scroll to position [79, 0]
click at [143, 453] on span "Run search" at bounding box center [146, 454] width 43 height 12
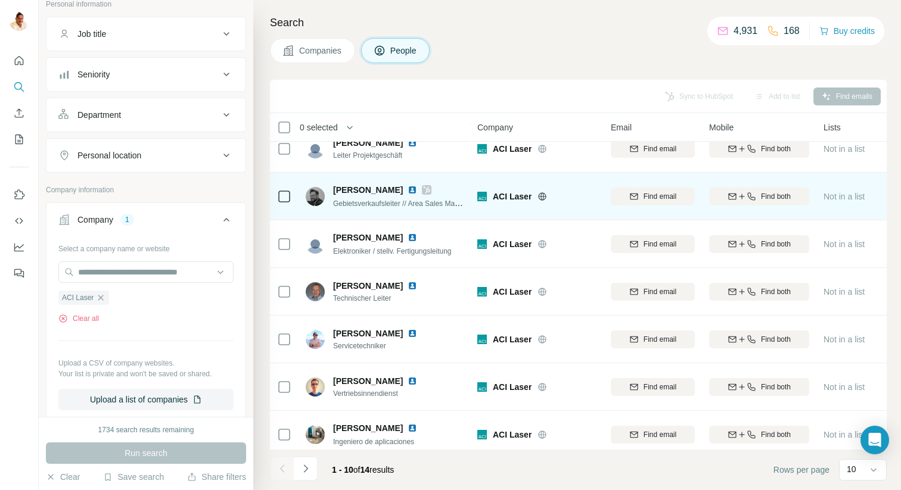
scroll to position [169, 0]
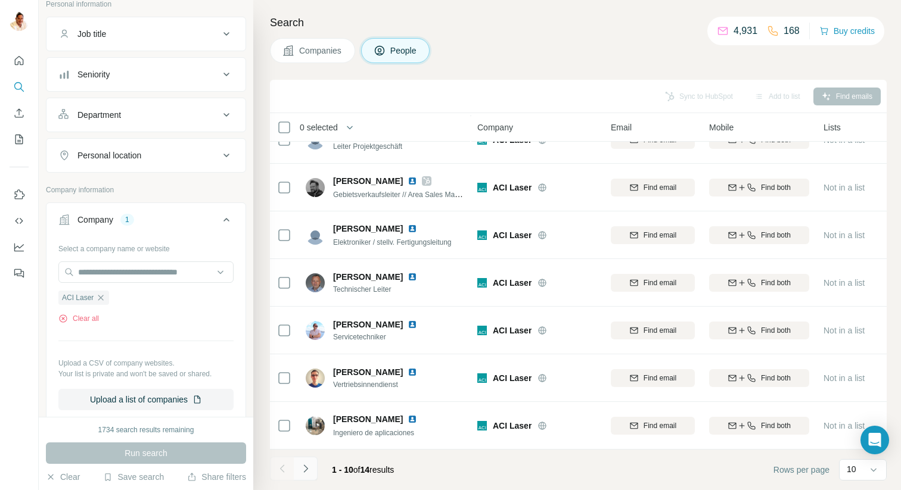
click at [309, 467] on icon "Navigate to next page" at bounding box center [306, 469] width 12 height 12
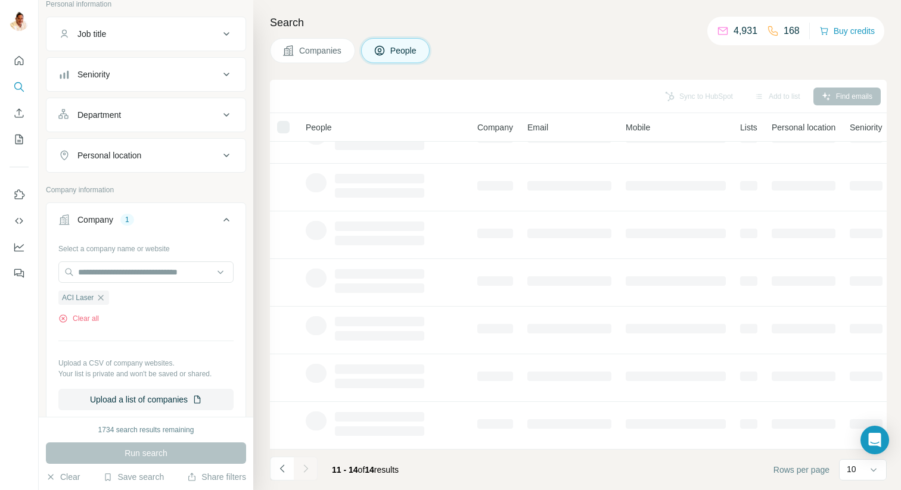
scroll to position [0, 0]
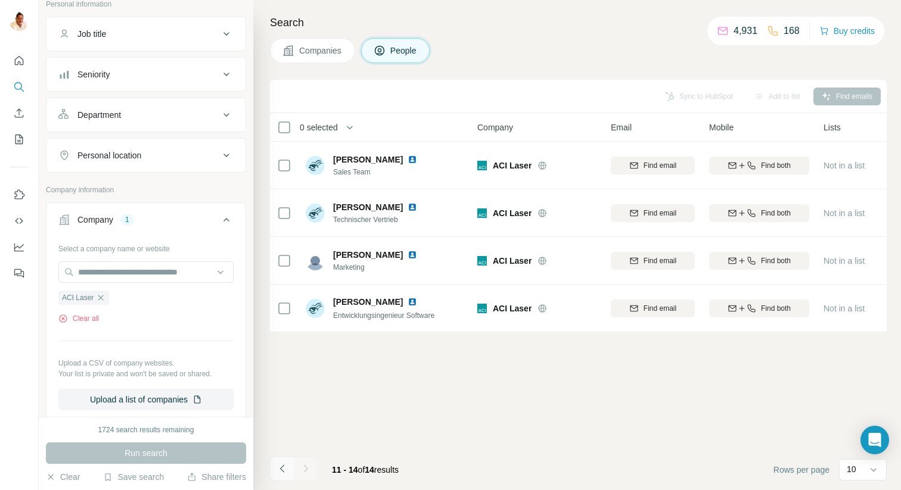
click at [286, 465] on icon "Navigate to previous page" at bounding box center [283, 469] width 12 height 12
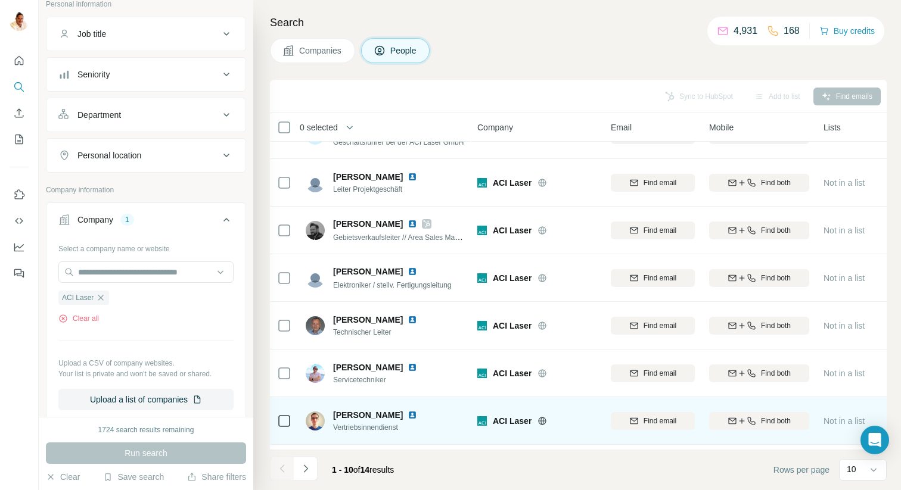
scroll to position [169, 0]
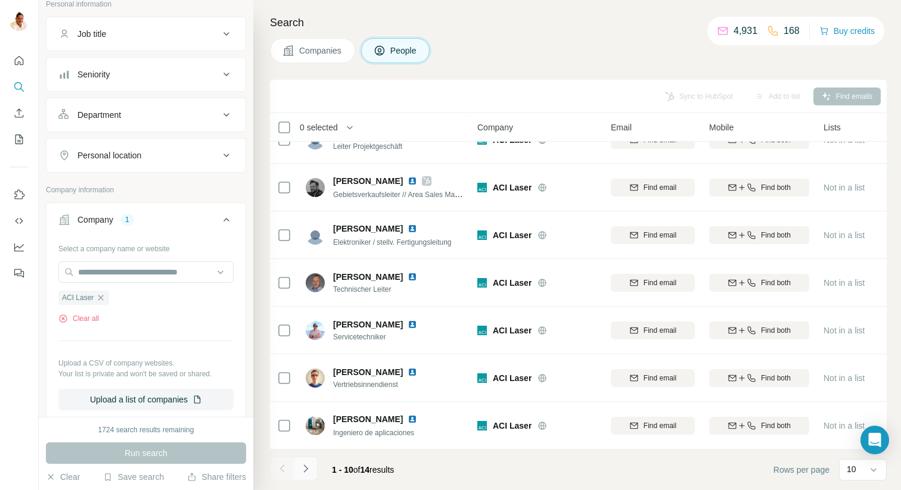
click at [310, 467] on icon "Navigate to next page" at bounding box center [306, 469] width 12 height 12
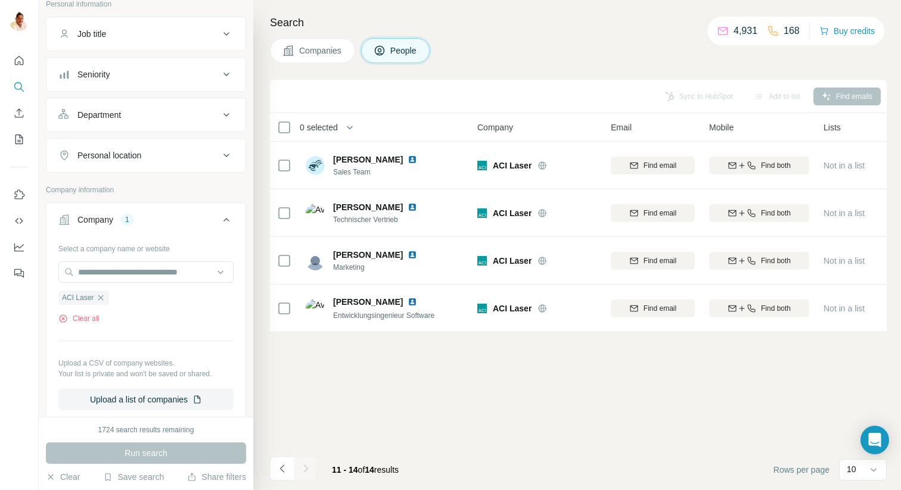
scroll to position [0, 0]
click at [277, 464] on icon "Navigate to previous page" at bounding box center [283, 469] width 12 height 12
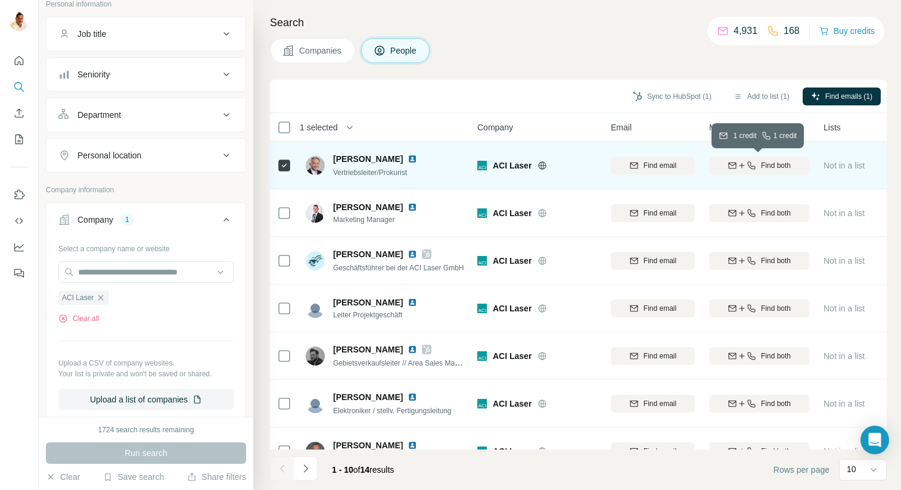
click at [747, 167] on icon "button" at bounding box center [752, 166] width 10 height 10
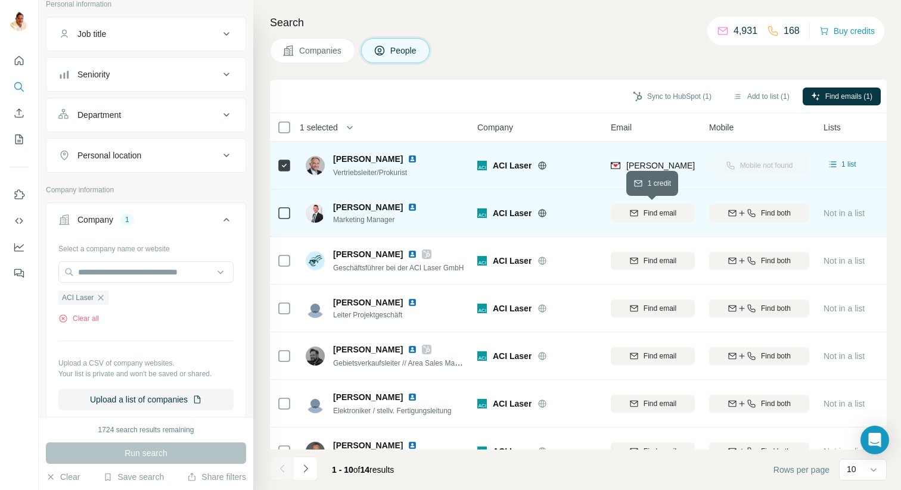
click at [669, 216] on span "Find email" at bounding box center [660, 213] width 33 height 11
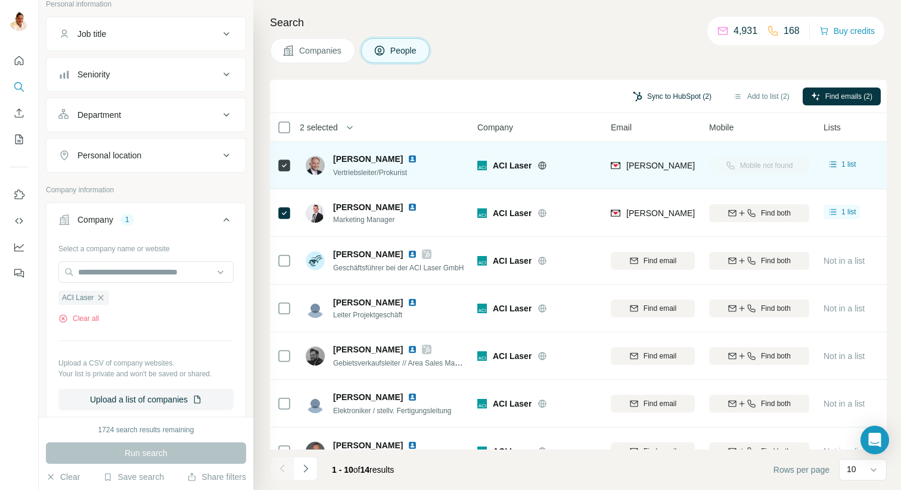
click at [644, 95] on button "Sync to HubSpot (2)" at bounding box center [672, 97] width 95 height 18
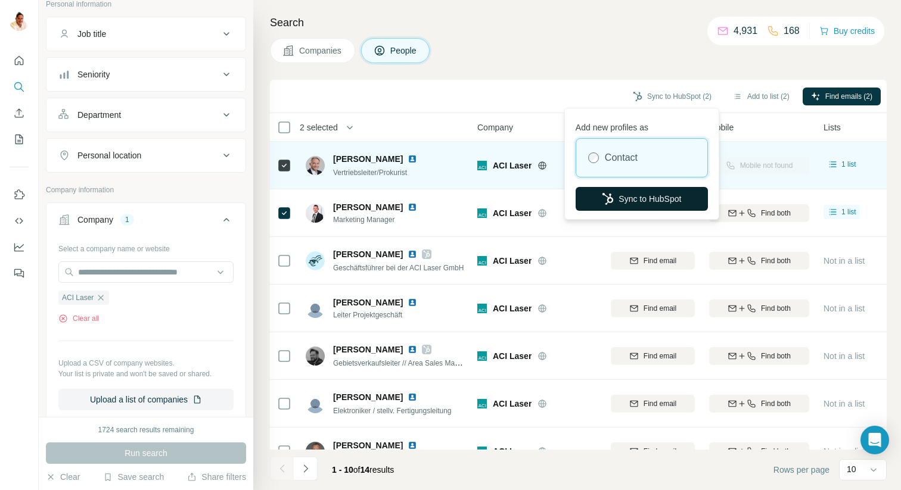
click at [629, 198] on button "Sync to HubSpot" at bounding box center [642, 199] width 132 height 24
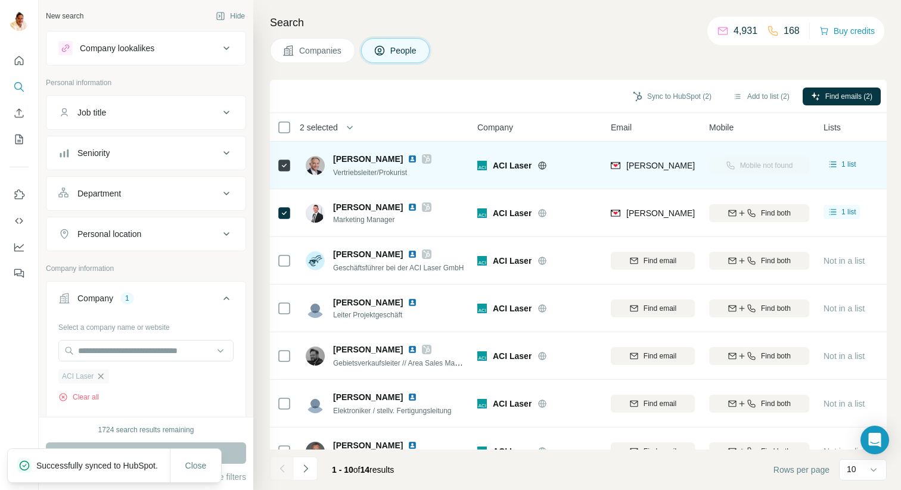
click at [100, 377] on icon "button" at bounding box center [101, 377] width 10 height 10
click at [96, 349] on input "text" at bounding box center [145, 350] width 175 height 21
paste input "**********"
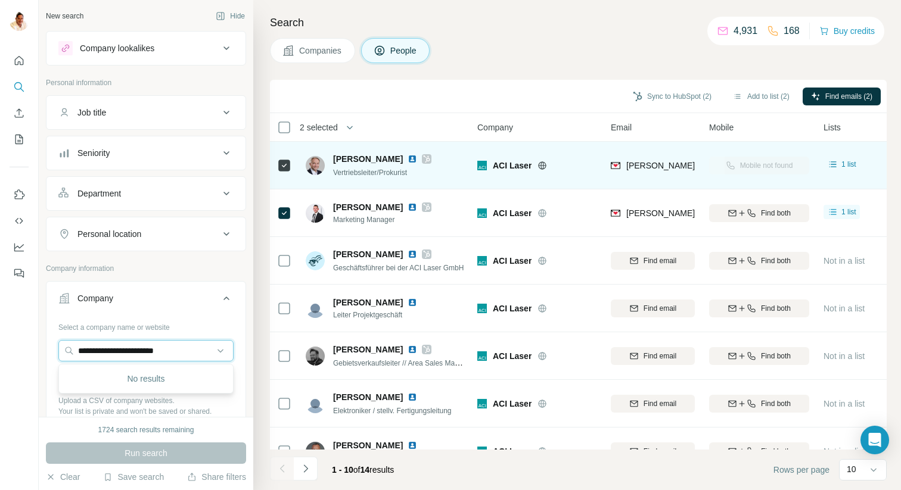
drag, startPoint x: 107, startPoint y: 353, endPoint x: 33, endPoint y: 353, distance: 73.9
click at [34, 353] on div "**********" at bounding box center [450, 245] width 901 height 490
click at [121, 350] on input "**********" at bounding box center [145, 350] width 175 height 21
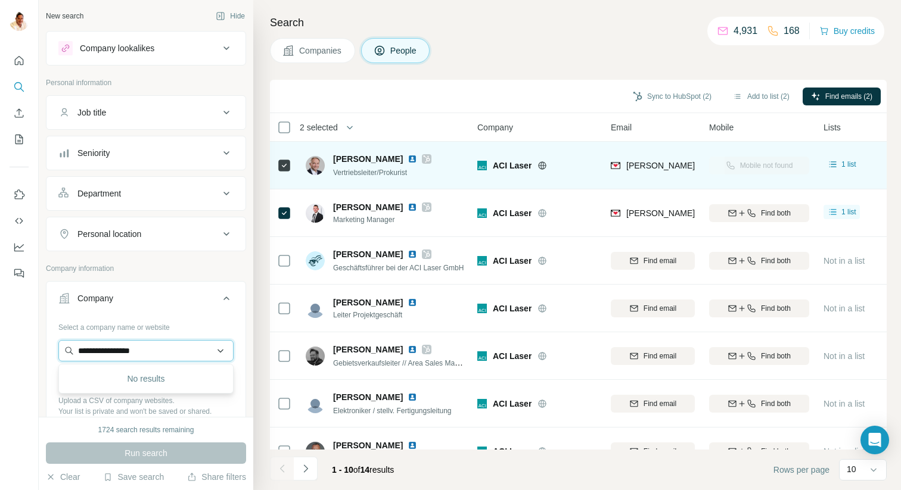
paste input "*******"
type input "**********"
click at [143, 380] on p "Falstaff Verlags-GmbH" at bounding box center [134, 378] width 84 height 12
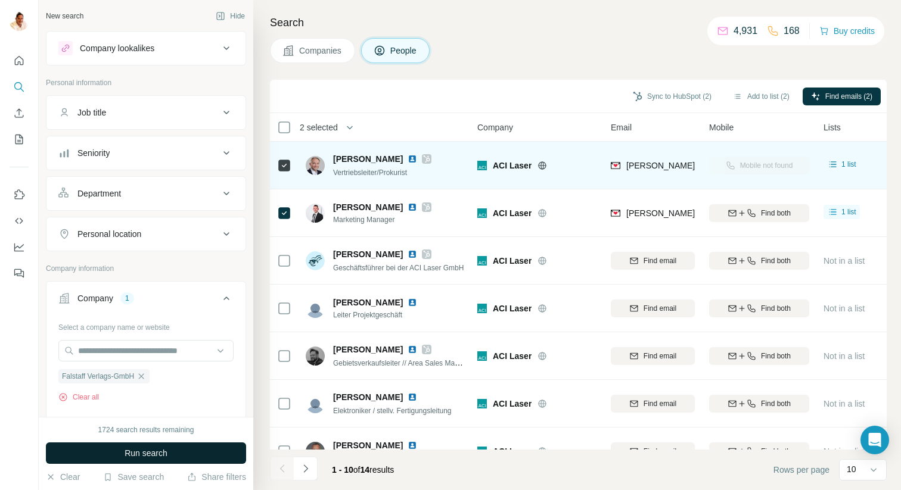
click at [185, 449] on button "Run search" at bounding box center [146, 453] width 200 height 21
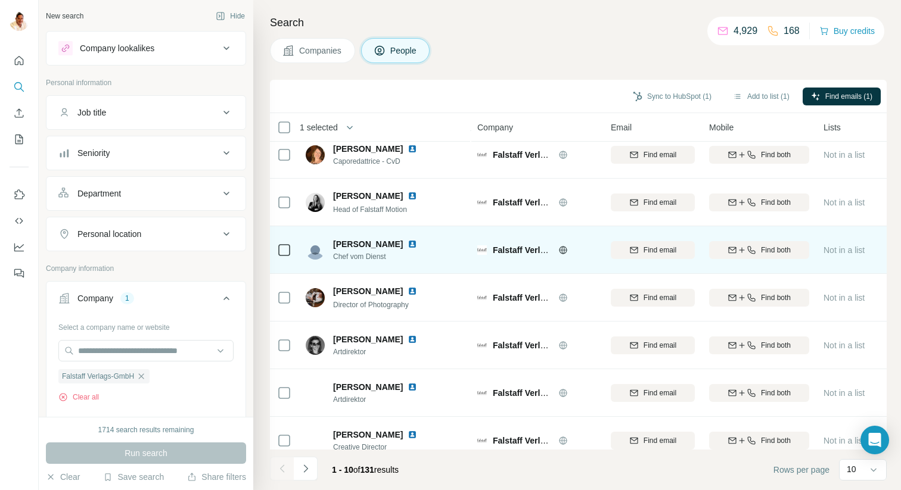
scroll to position [169, 0]
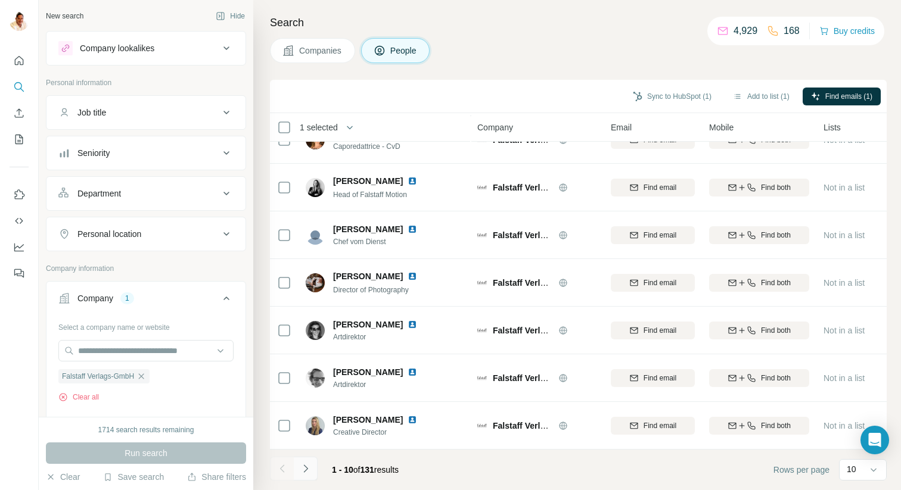
click at [310, 469] on icon "Navigate to next page" at bounding box center [306, 469] width 12 height 12
click at [304, 471] on icon "Navigate to next page" at bounding box center [306, 469] width 12 height 12
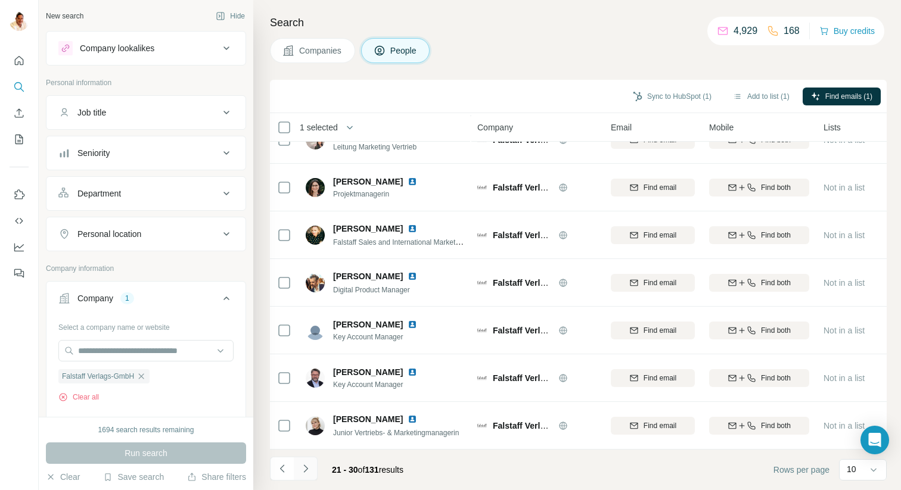
click at [308, 469] on icon "Navigate to next page" at bounding box center [306, 469] width 12 height 12
click at [307, 464] on icon "Navigate to next page" at bounding box center [306, 469] width 12 height 12
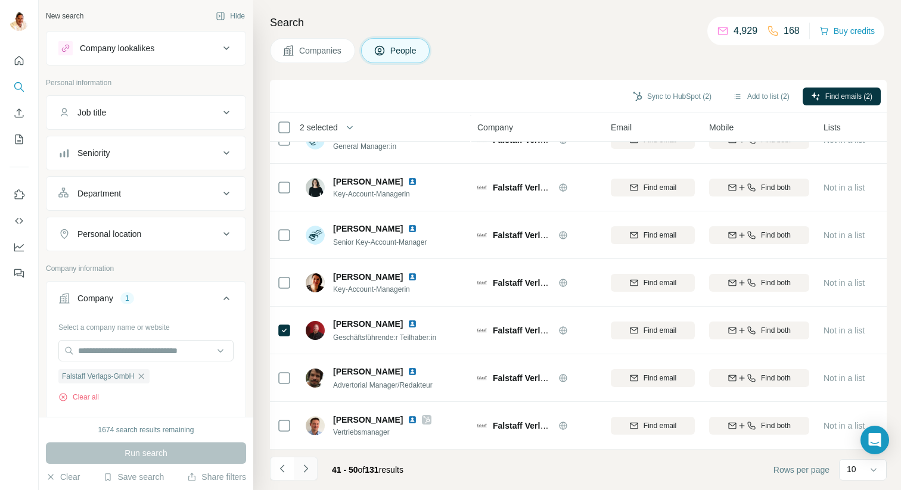
click at [307, 467] on icon "Navigate to next page" at bounding box center [306, 469] width 12 height 12
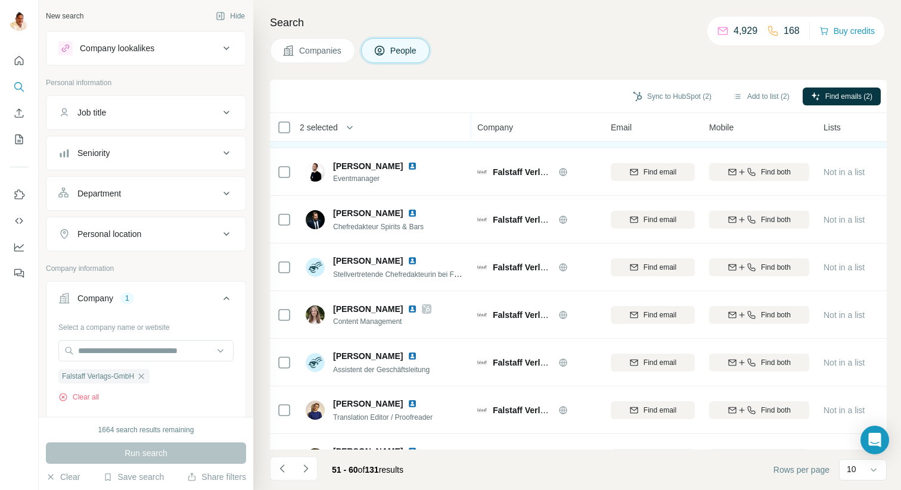
scroll to position [0, 0]
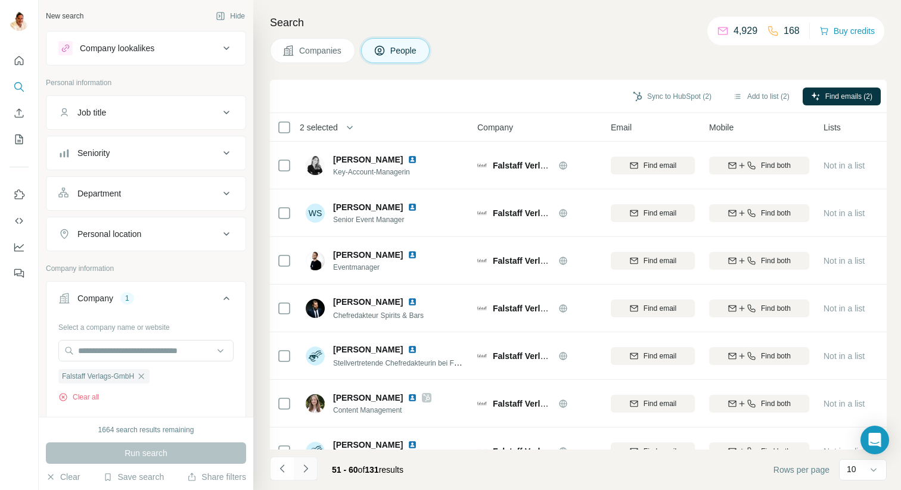
click at [304, 471] on icon "Navigate to next page" at bounding box center [306, 469] width 12 height 12
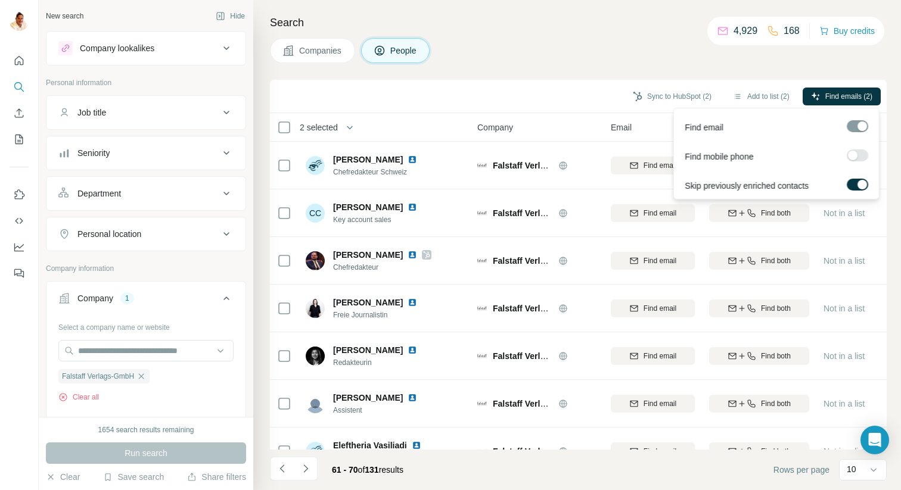
click at [855, 155] on div at bounding box center [853, 156] width 10 height 10
click at [835, 100] on span "Find emails & mobiles (2)" at bounding box center [832, 96] width 80 height 11
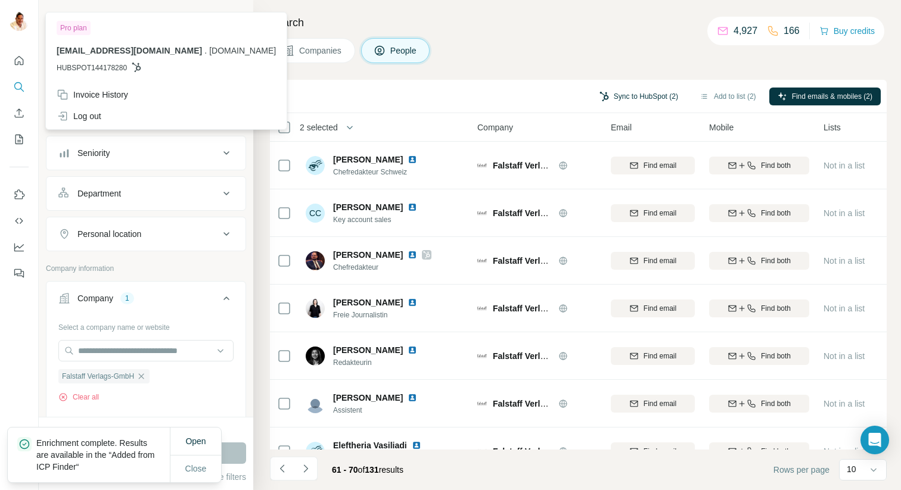
click at [620, 98] on button "Sync to HubSpot (2)" at bounding box center [638, 97] width 95 height 18
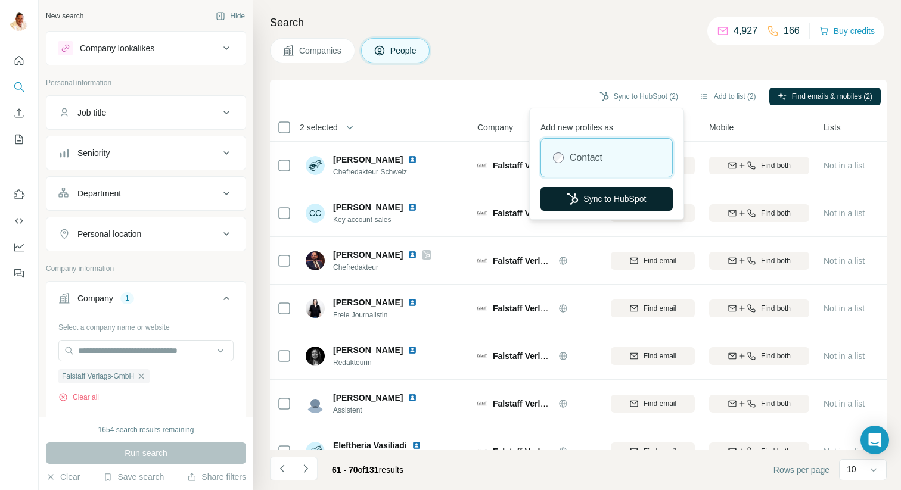
click at [595, 200] on button "Sync to HubSpot" at bounding box center [607, 199] width 132 height 24
